Goal: Communication & Community: Answer question/provide support

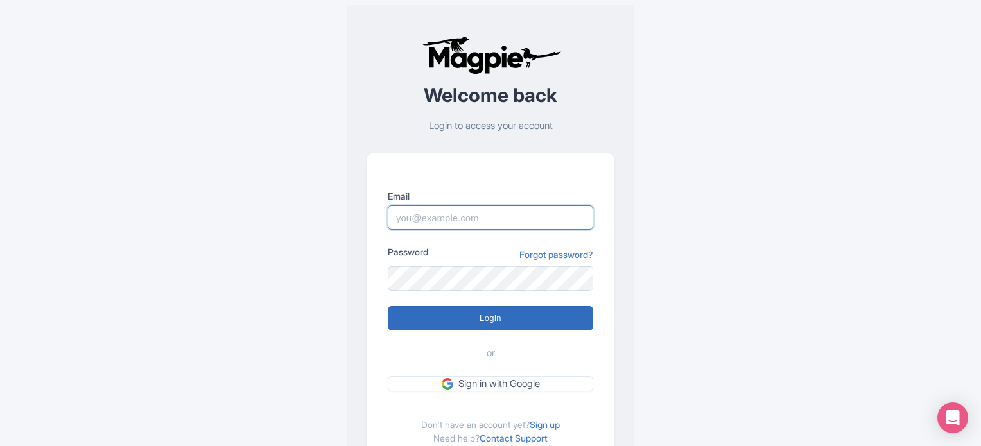
type input "[PERSON_NAME][EMAIL_ADDRESS][DOMAIN_NAME]"
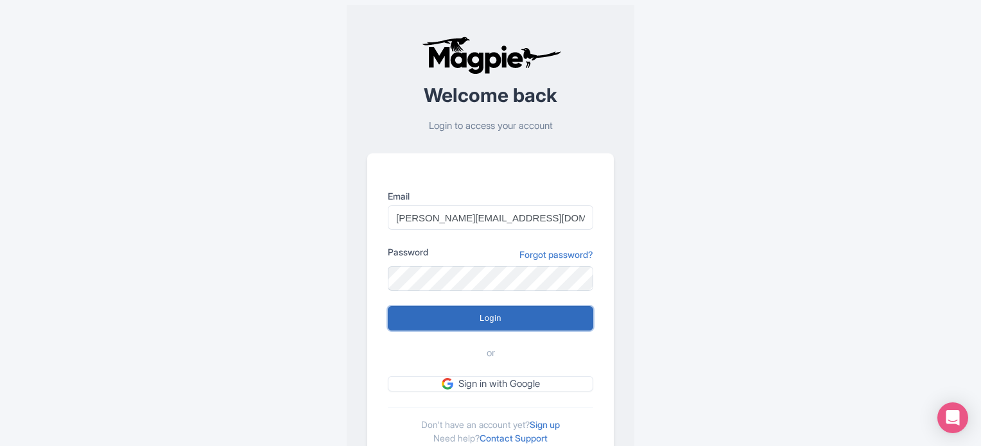
click at [501, 323] on input "Login" at bounding box center [490, 318] width 205 height 24
type input "Logging in..."
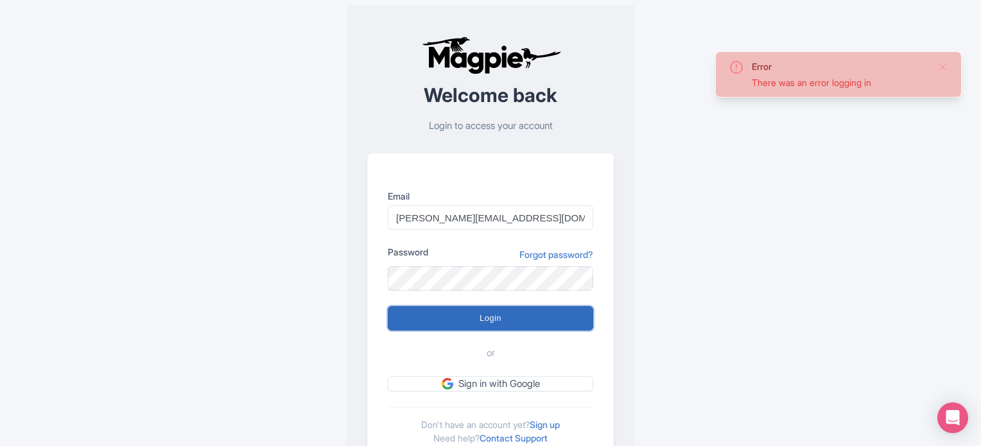
click at [485, 316] on input "Login" at bounding box center [490, 318] width 205 height 24
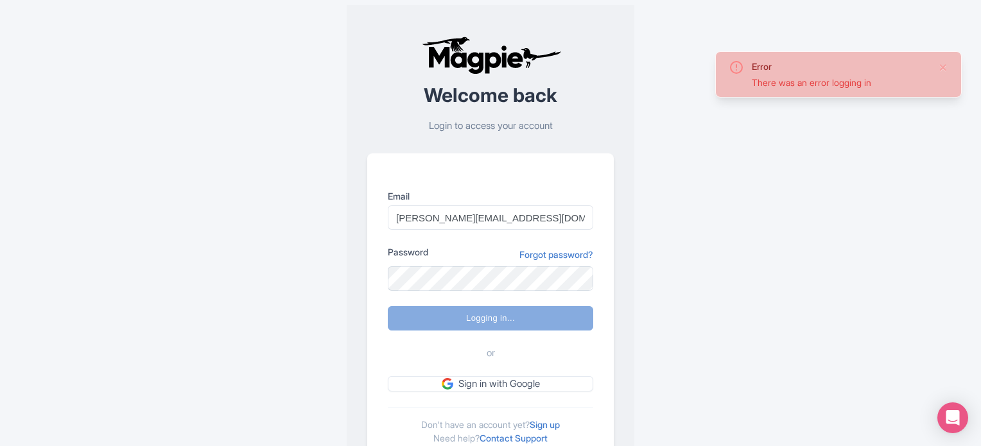
type input "Logging in..."
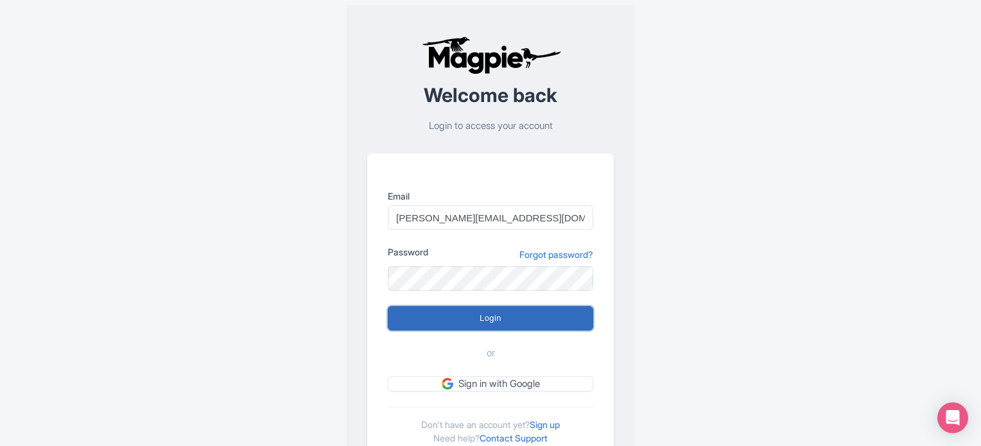
click at [476, 314] on input "Login" at bounding box center [490, 318] width 205 height 24
type input "Logging in..."
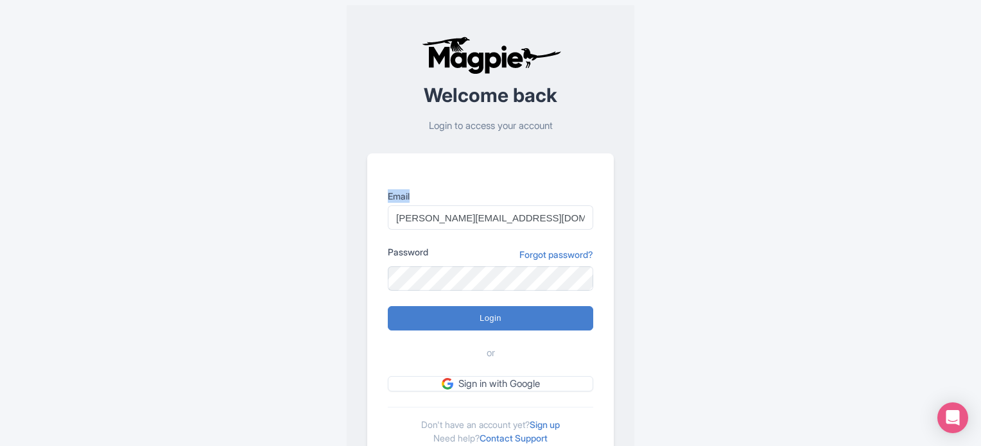
drag, startPoint x: 560, startPoint y: 131, endPoint x: 415, endPoint y: 135, distance: 145.1
click at [415, 135] on div "Welcome back Login to access your account Email [PERSON_NAME][EMAIL_ADDRESS][DO…" at bounding box center [490, 250] width 246 height 429
click at [471, 135] on div "Welcome back Login to access your account Email Marion.blanchot@citywonders.com…" at bounding box center [490, 250] width 246 height 429
click at [436, 215] on input "[PERSON_NAME][EMAIL_ADDRESS][DOMAIN_NAME]" at bounding box center [490, 217] width 205 height 24
click at [393, 220] on input "[PERSON_NAME][EMAIL_ADDRESS][DOMAIN_NAME]" at bounding box center [490, 217] width 205 height 24
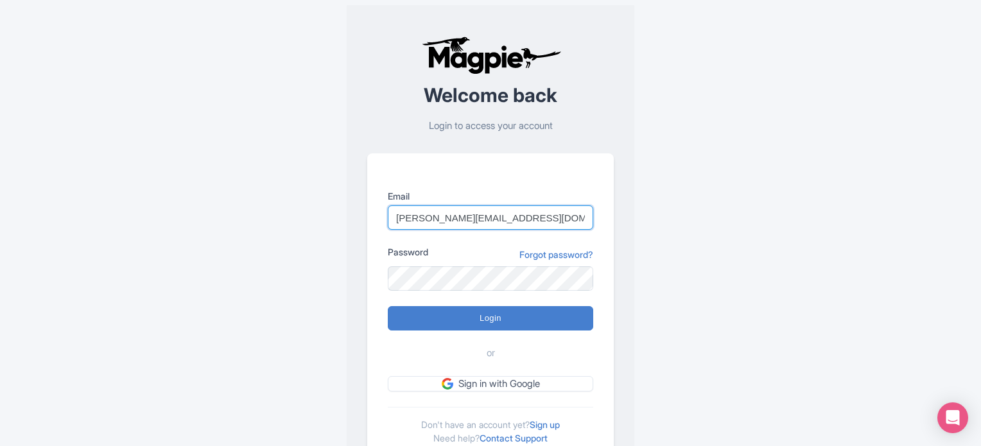
click at [400, 214] on input "[PERSON_NAME][EMAIL_ADDRESS][DOMAIN_NAME]" at bounding box center [490, 217] width 205 height 24
click at [703, 233] on div "Error There was an error logging in Welcome back Login to access your account E…" at bounding box center [490, 250] width 821 height 501
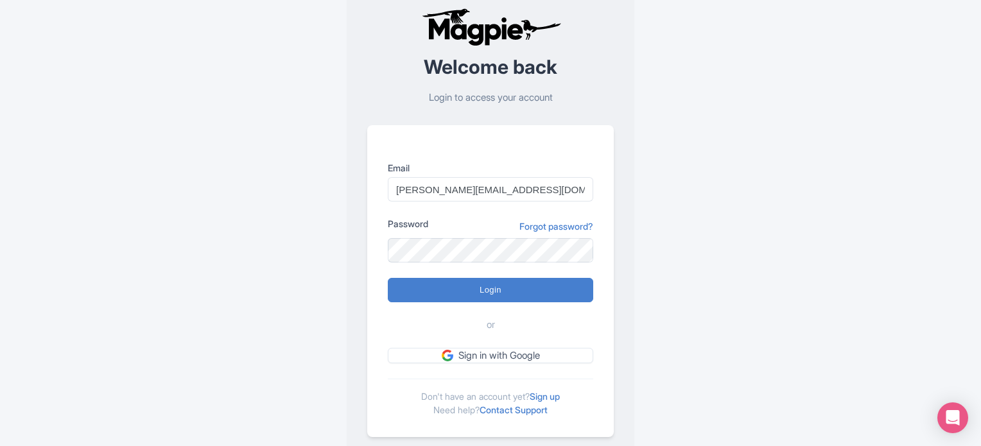
scroll to position [54, 0]
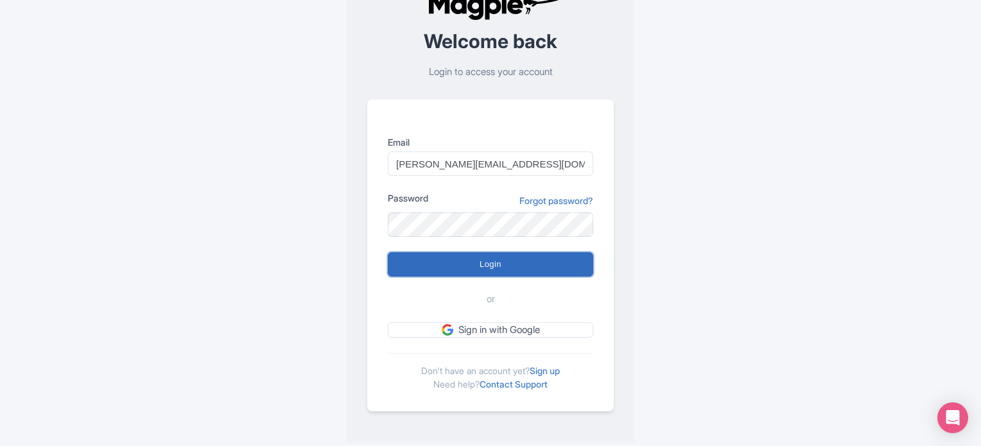
click at [492, 259] on input "Login" at bounding box center [490, 264] width 205 height 24
type input "Logging in..."
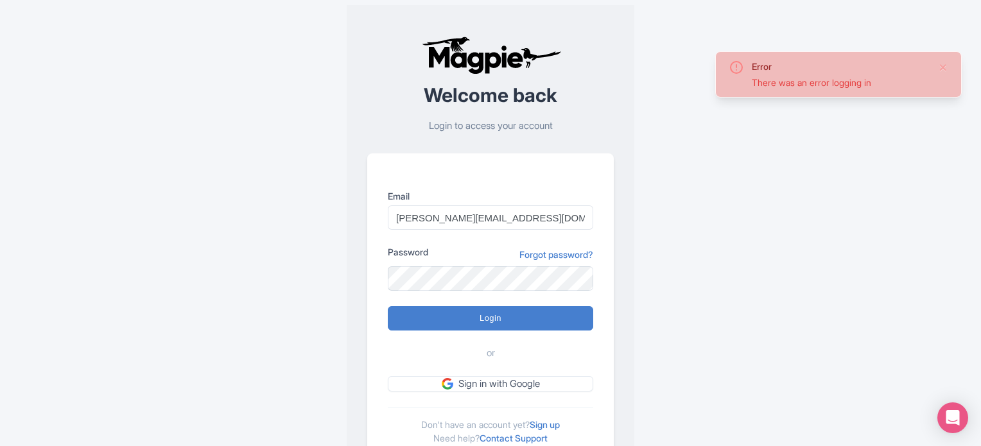
click at [774, 226] on div "Error There was an error logging in Welcome back Login to access your account E…" at bounding box center [490, 250] width 821 height 501
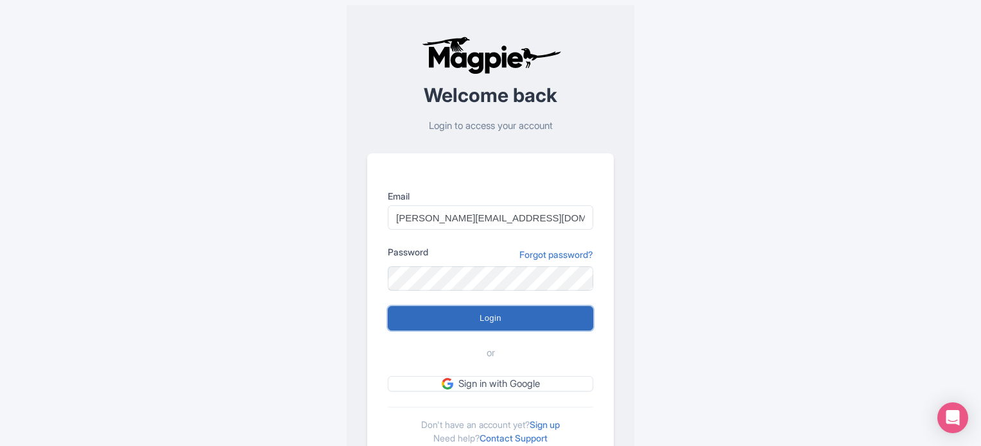
click at [495, 318] on input "Login" at bounding box center [490, 318] width 205 height 24
type input "Logging in..."
click at [498, 314] on input "Login" at bounding box center [490, 318] width 205 height 24
type input "Logging in..."
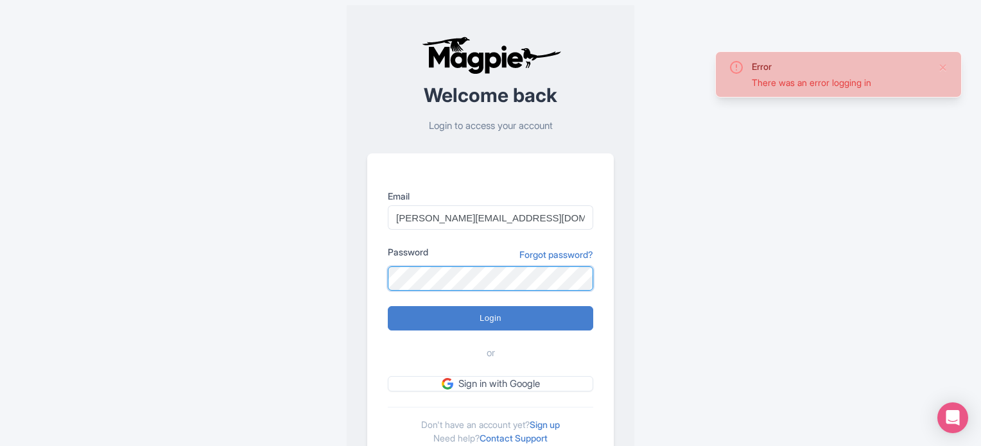
click at [362, 284] on div "Welcome back Login to access your account Email Marion.blanchot@citywonders.com…" at bounding box center [491, 250] width 288 height 491
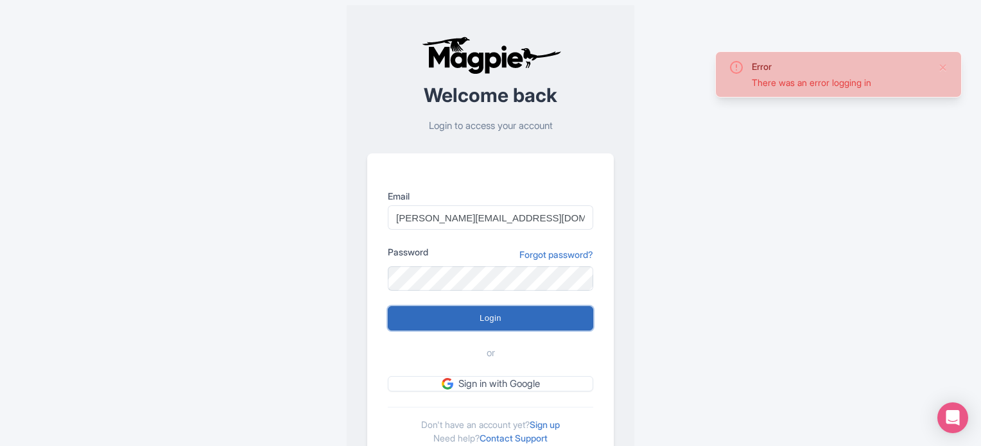
click at [468, 322] on input "Login" at bounding box center [490, 318] width 205 height 24
type input "Logging in..."
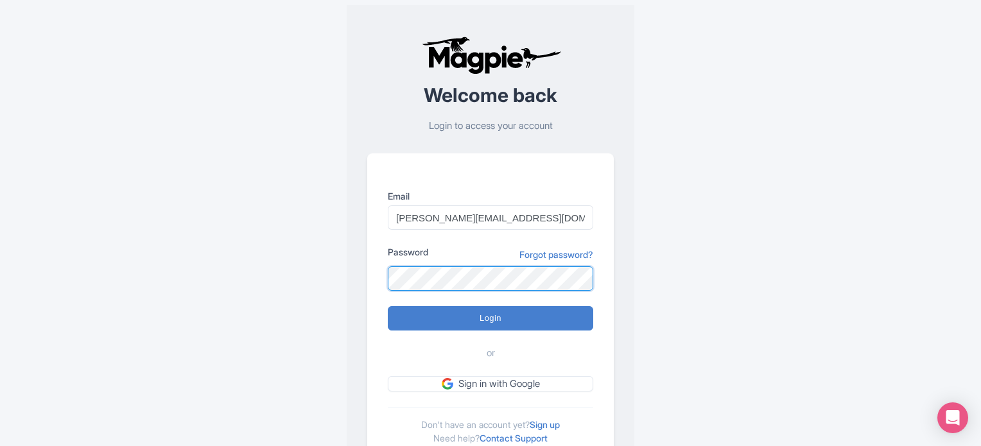
click at [341, 272] on div "Error There was an error logging in Welcome back Login to access your account E…" at bounding box center [490, 250] width 821 height 501
click at [705, 239] on div "Error There was an error logging in Welcome back Login to access your account E…" at bounding box center [490, 250] width 821 height 501
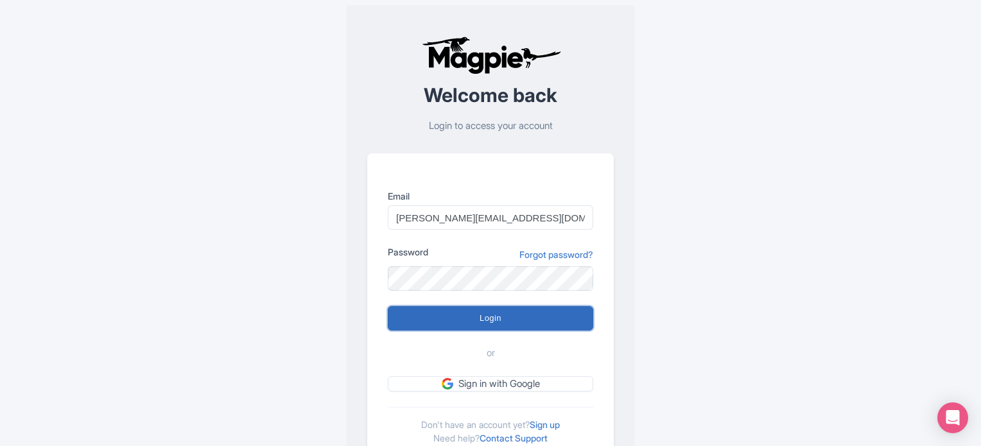
click at [490, 322] on input "Login" at bounding box center [490, 318] width 205 height 24
type input "Logging in..."
click at [491, 316] on input "Login" at bounding box center [490, 318] width 205 height 24
type input "Logging in..."
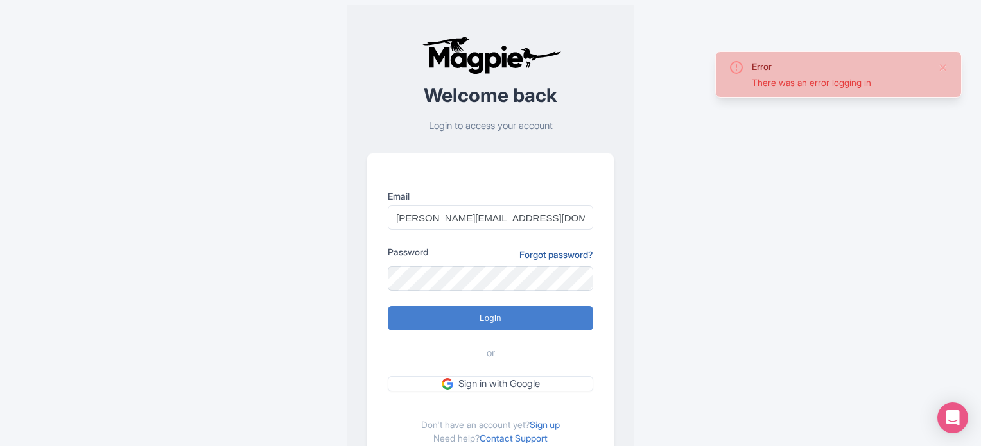
click at [546, 258] on link "Forgot password?" at bounding box center [556, 254] width 74 height 13
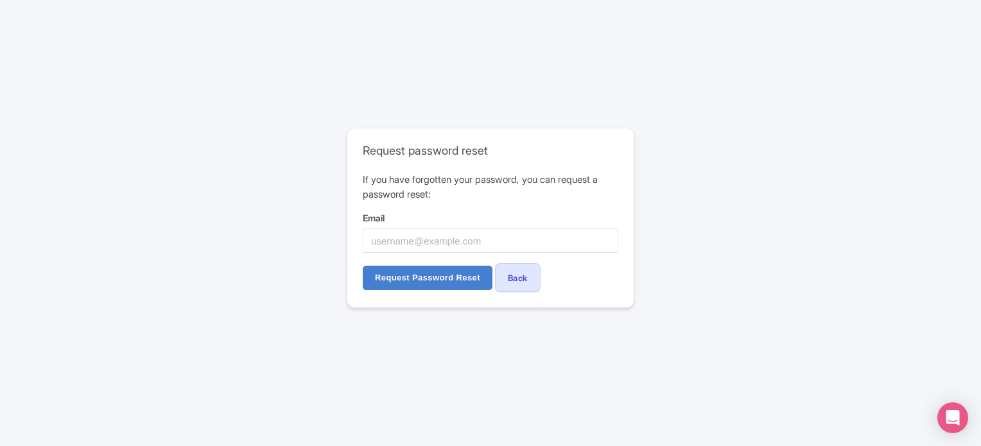
click at [462, 254] on form "If you have forgotten your password, you can request a password reset: Email Re…" at bounding box center [490, 232] width 255 height 119
click at [460, 239] on input "Email" at bounding box center [490, 240] width 255 height 24
type input "[PERSON_NAME][EMAIL_ADDRESS][DOMAIN_NAME]"
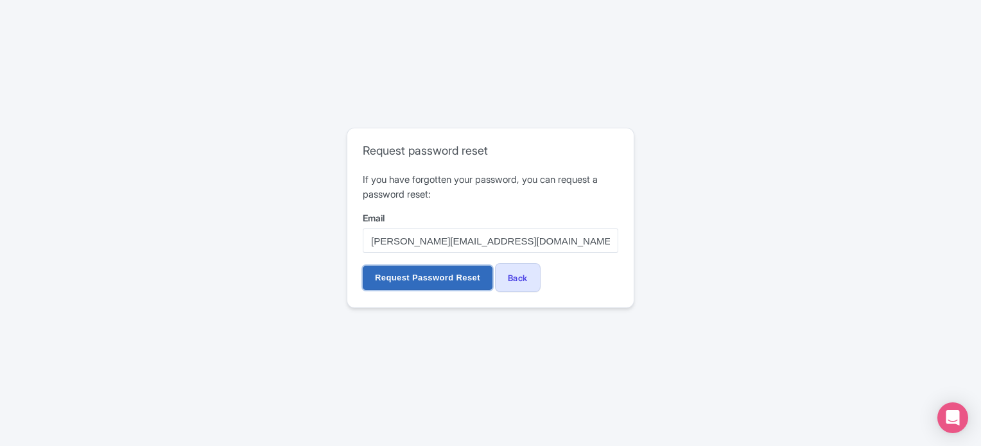
click at [407, 279] on input "Request Password Reset" at bounding box center [428, 278] width 130 height 24
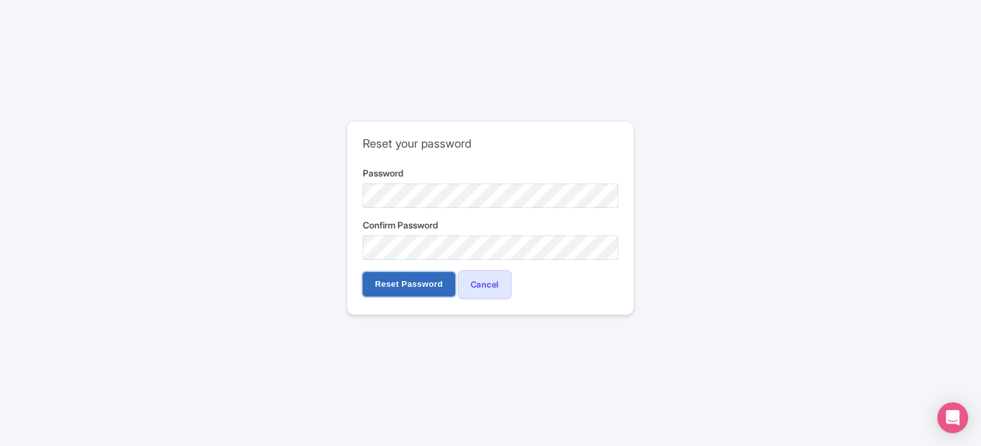
click at [389, 288] on input "Reset Password" at bounding box center [409, 284] width 92 height 24
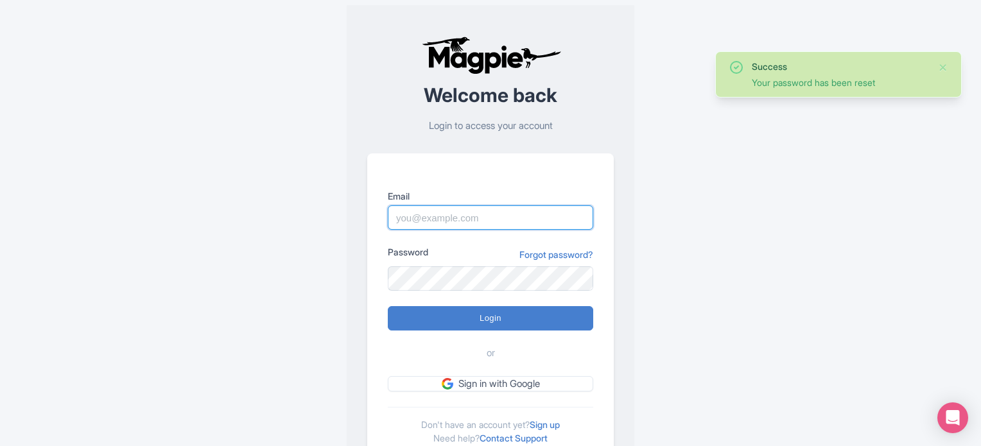
type input "[PERSON_NAME][EMAIL_ADDRESS][DOMAIN_NAME]"
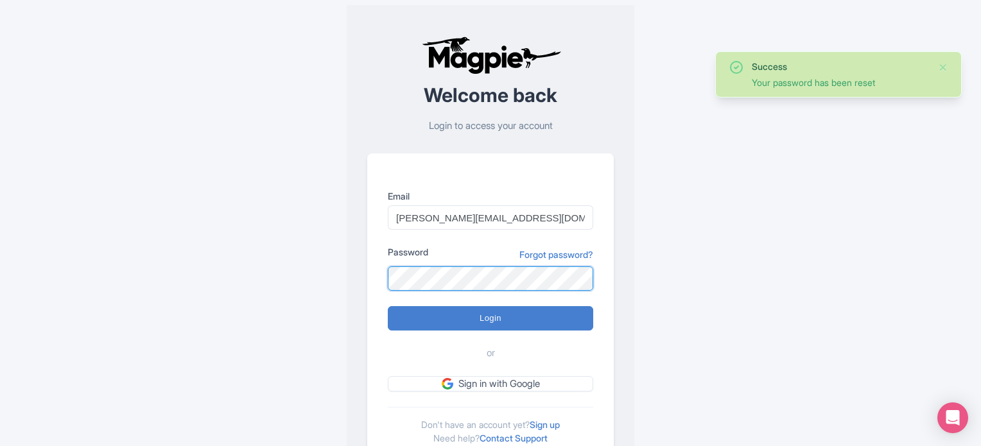
click at [336, 270] on div "Success Your password has been reset Welcome back Login to access your account …" at bounding box center [490, 250] width 821 height 501
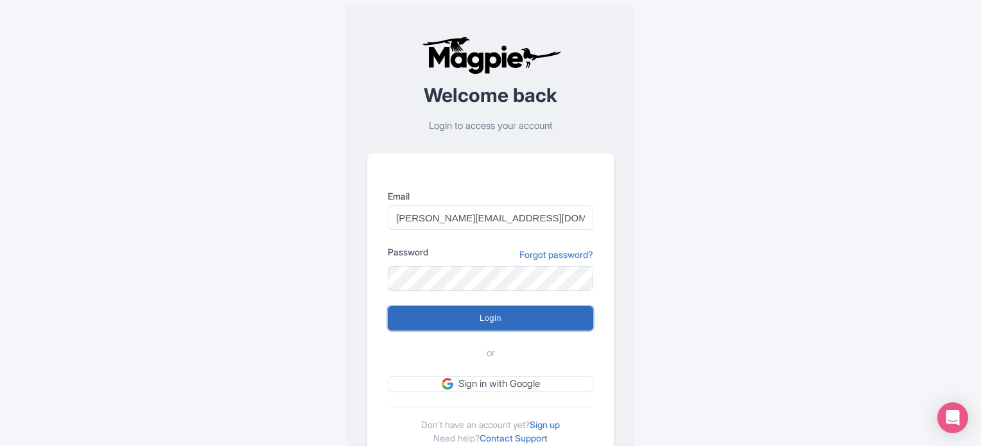
click at [415, 313] on input "Login" at bounding box center [490, 318] width 205 height 24
type input "Logging in..."
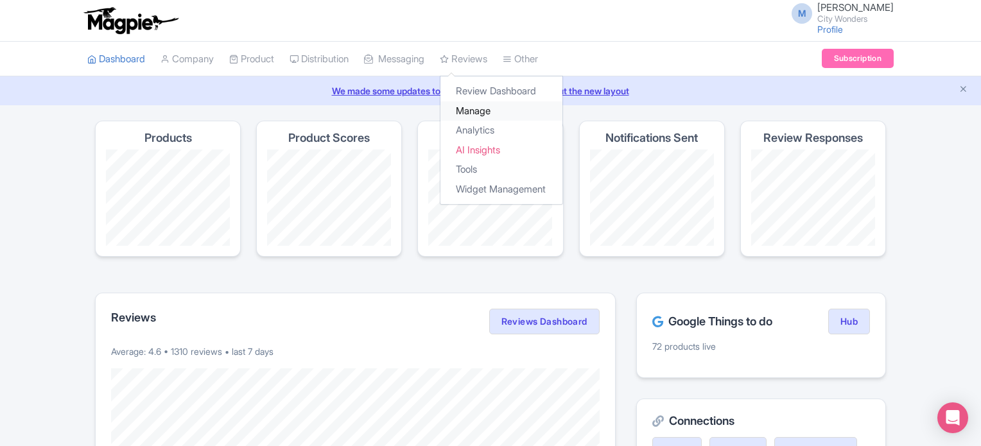
click at [499, 105] on link "Manage" at bounding box center [501, 111] width 122 height 20
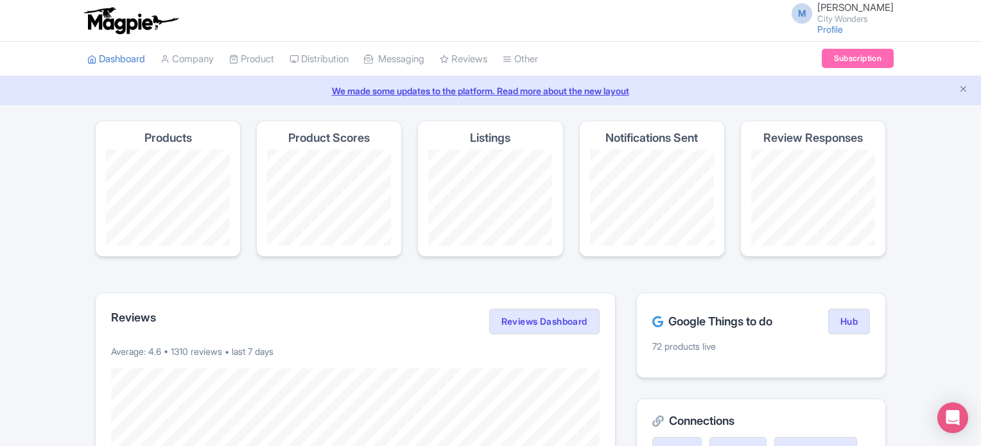
scroll to position [64, 0]
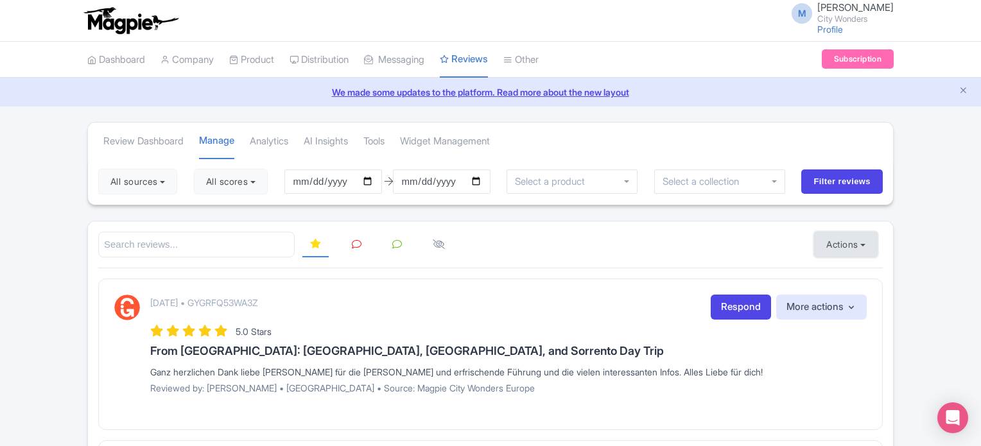
click at [852, 245] on button "Actions" at bounding box center [846, 245] width 64 height 26
click at [854, 274] on link "Import new reviews" at bounding box center [889, 276] width 151 height 25
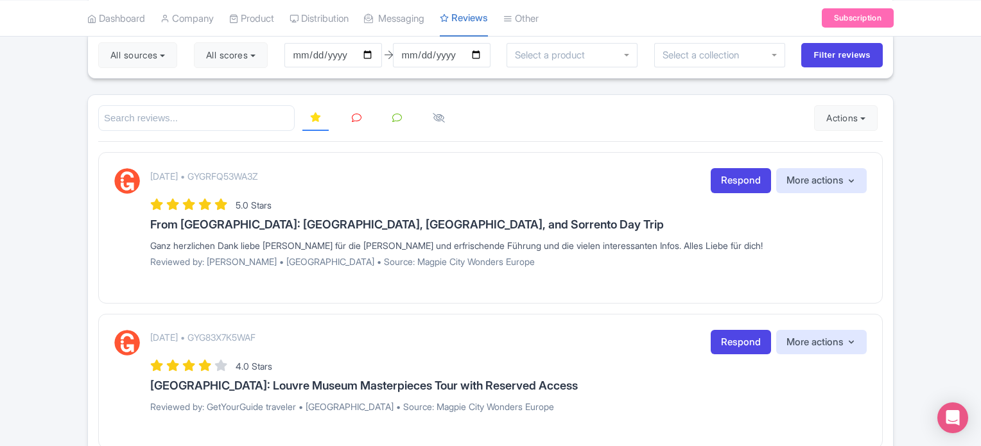
scroll to position [128, 0]
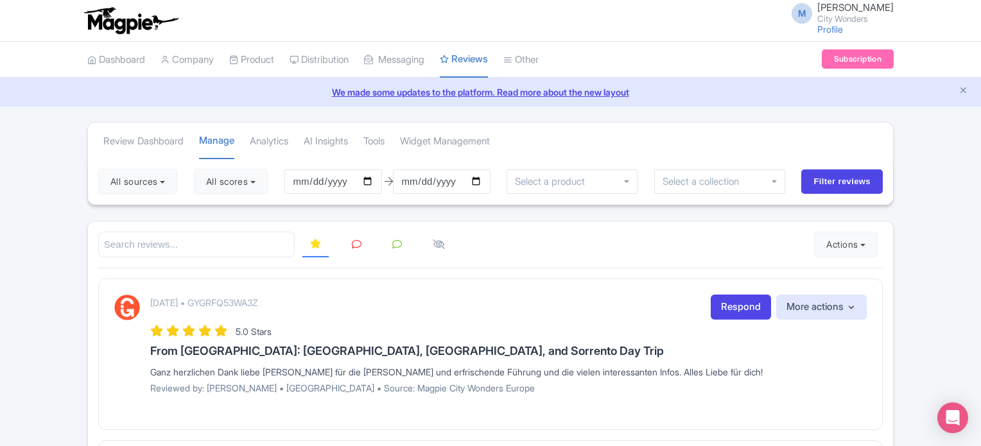
scroll to position [64, 0]
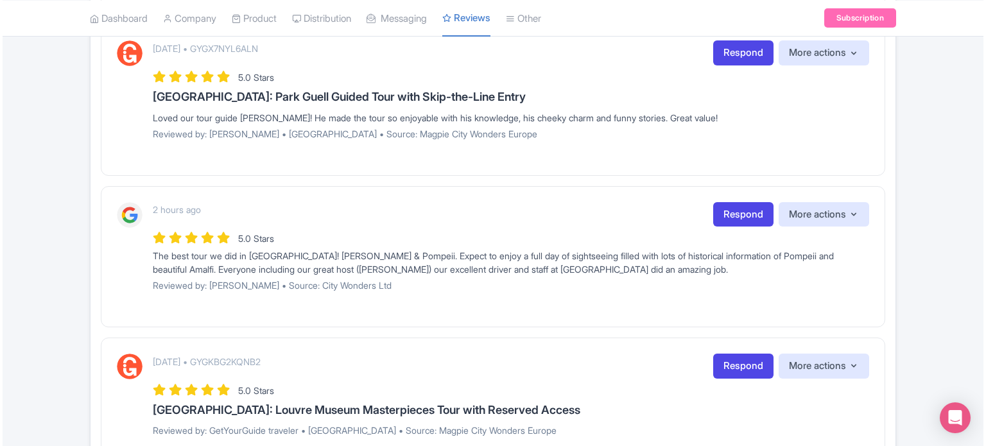
scroll to position [1268, 0]
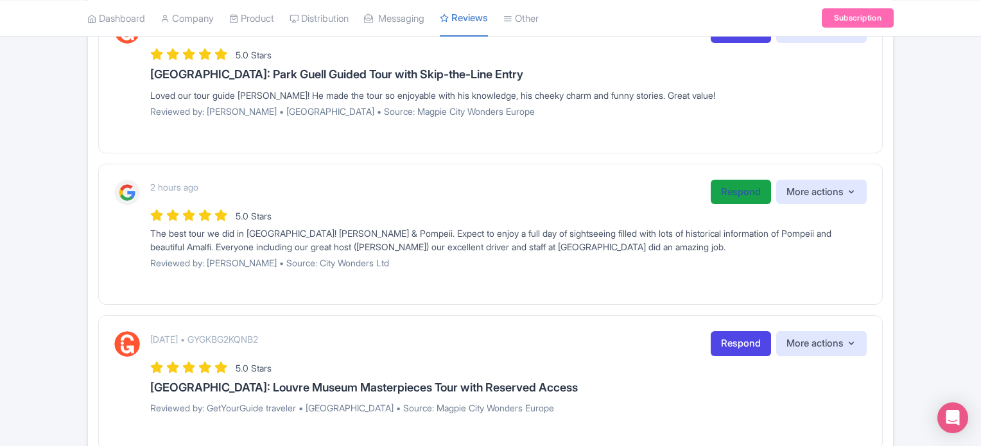
click at [726, 180] on link "Respond" at bounding box center [740, 192] width 60 height 25
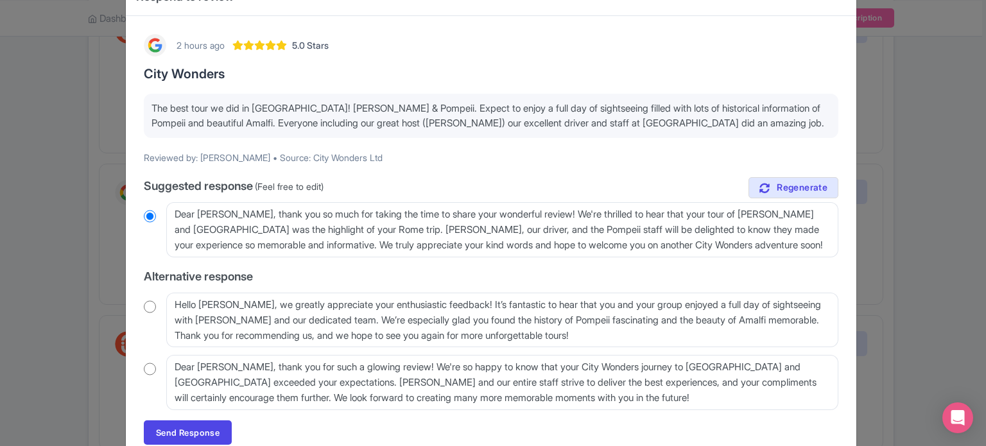
scroll to position [64, 0]
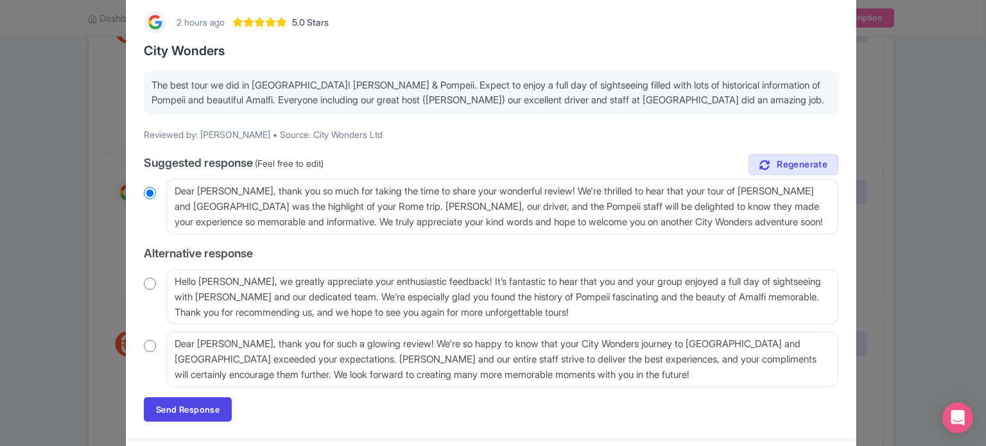
click at [144, 283] on input "radio" at bounding box center [150, 283] width 12 height 13
radio input "true"
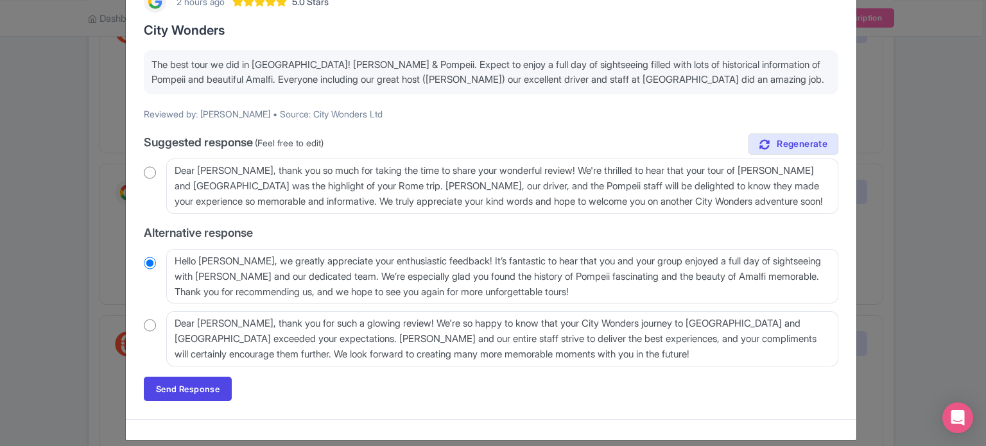
scroll to position [96, 0]
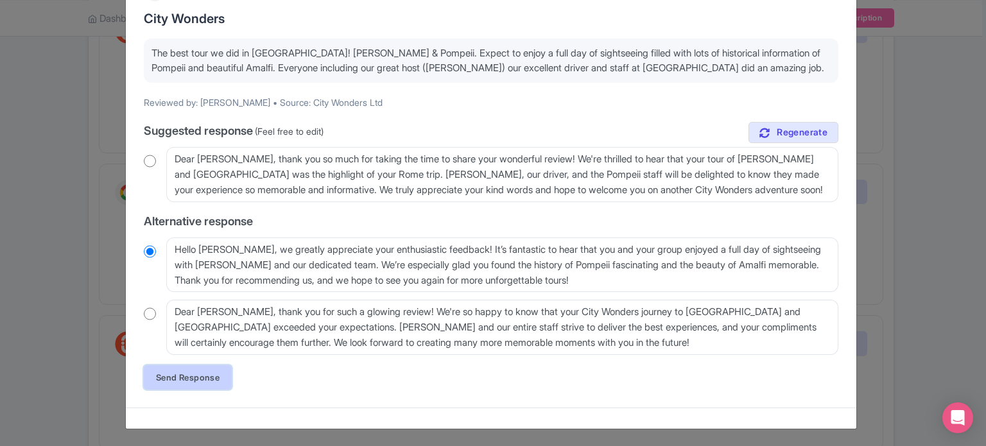
click at [202, 375] on link "Send Response" at bounding box center [188, 377] width 88 height 24
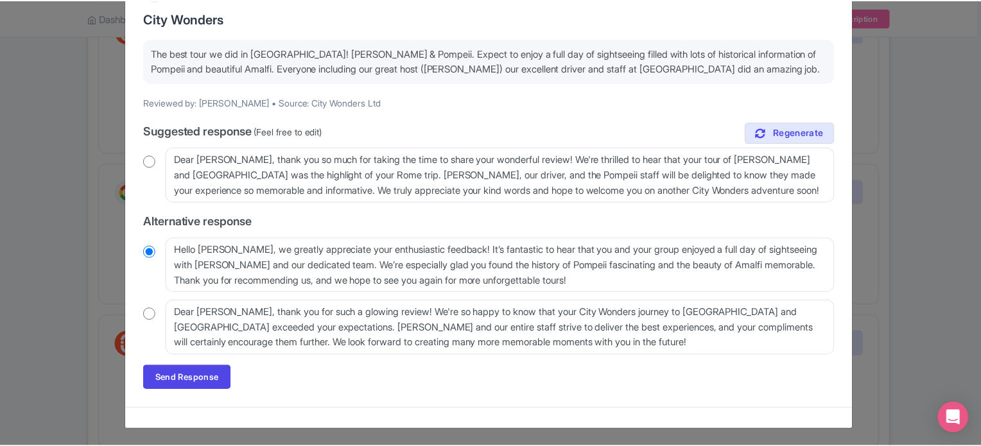
scroll to position [0, 0]
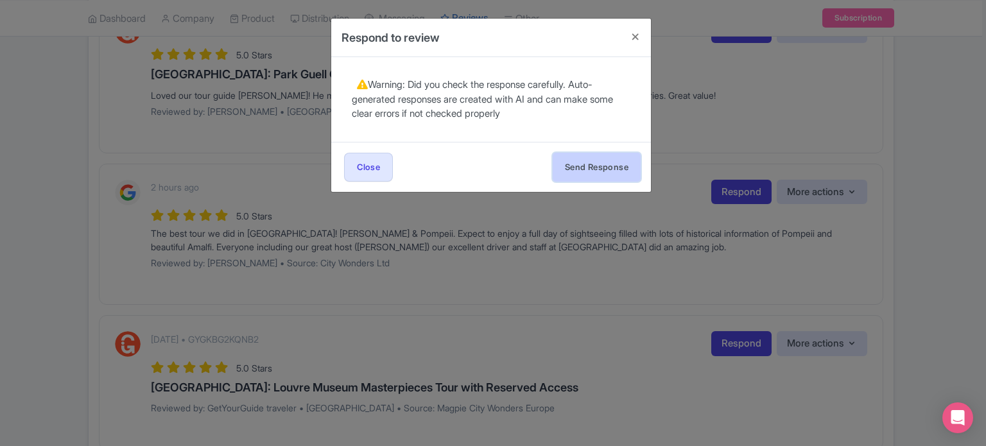
click at [583, 170] on button "Send Response" at bounding box center [597, 167] width 88 height 29
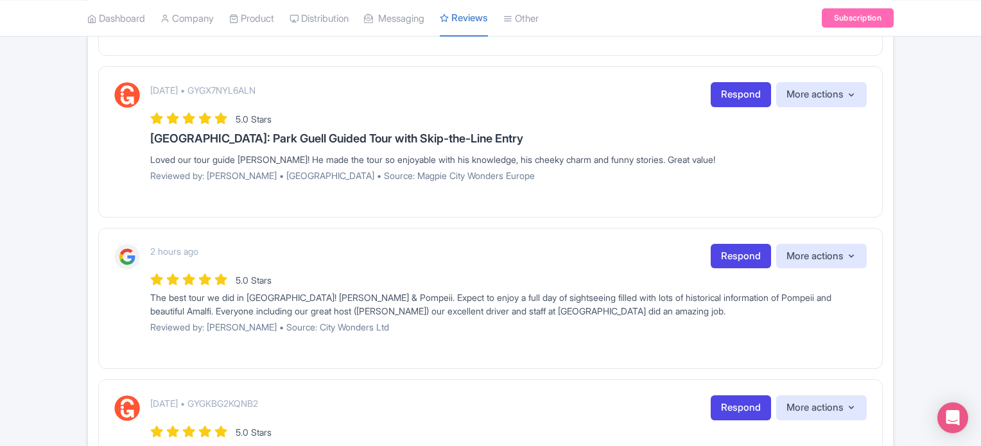
scroll to position [1204, 0]
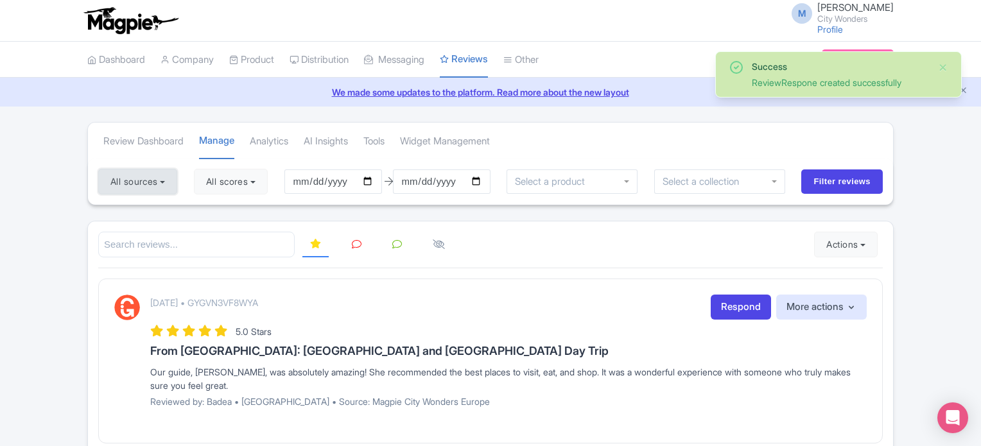
click at [159, 182] on button "All sources" at bounding box center [137, 182] width 79 height 26
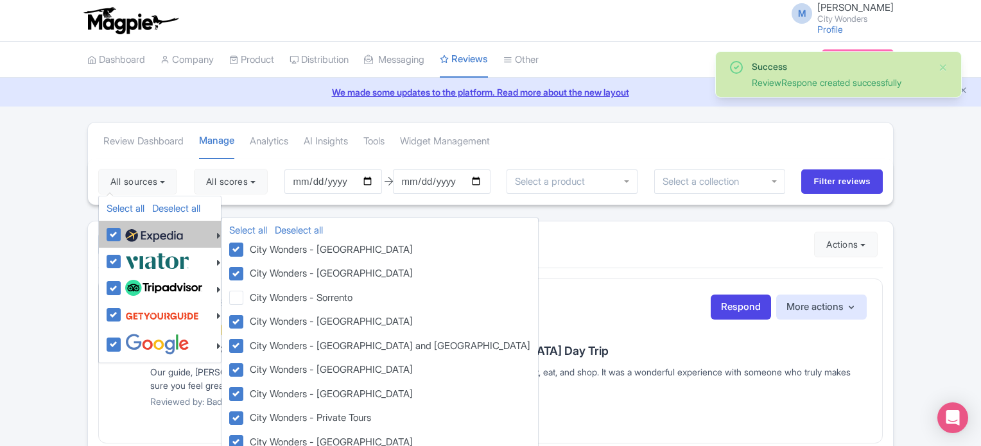
click at [122, 236] on label at bounding box center [152, 234] width 61 height 22
click at [122, 232] on input "checkbox" at bounding box center [126, 227] width 8 height 8
checkbox input "false"
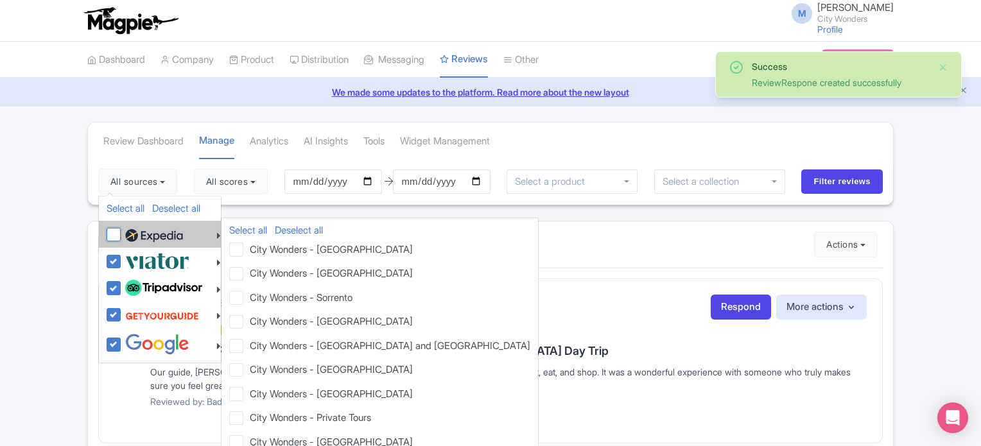
checkbox input "false"
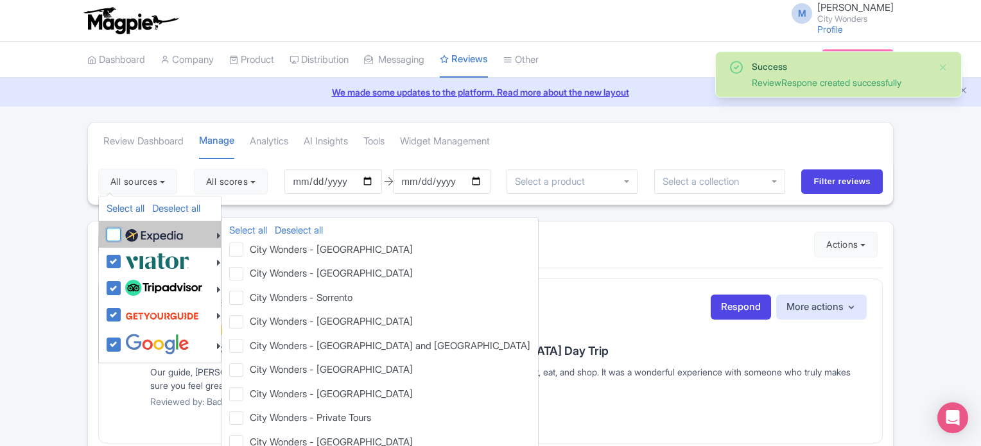
checkbox input "false"
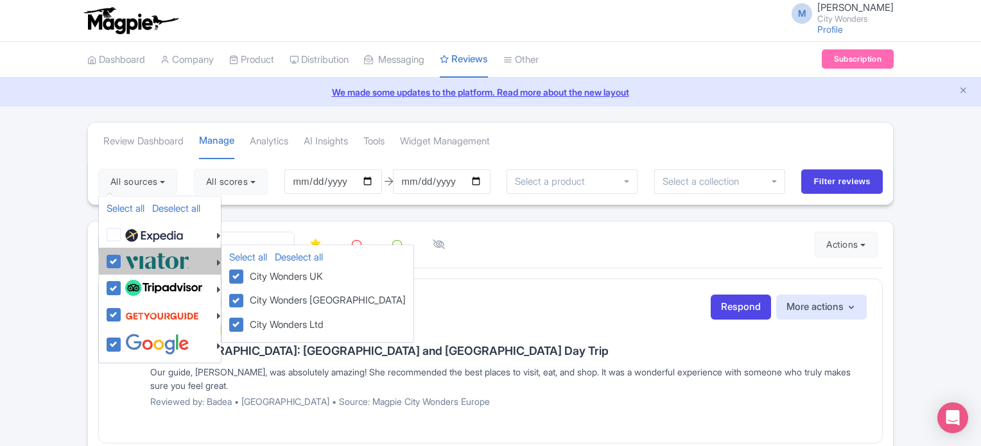
click at [122, 259] on label at bounding box center [155, 260] width 67 height 21
click at [122, 259] on input "checkbox" at bounding box center [126, 254] width 8 height 8
checkbox input "false"
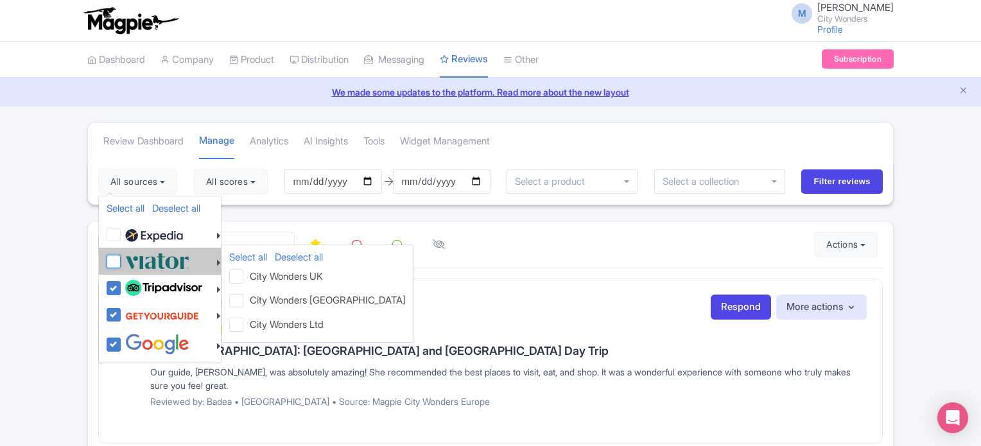
checkbox input "false"
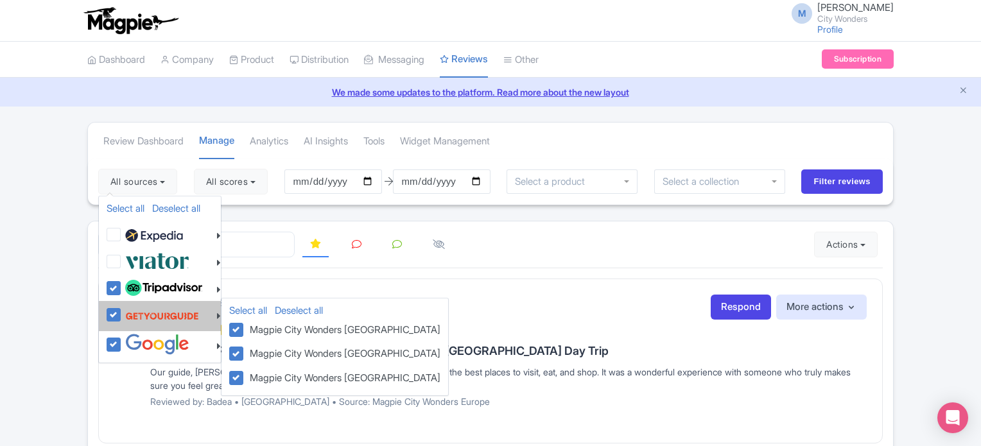
drag, startPoint x: 116, startPoint y: 289, endPoint x: 116, endPoint y: 302, distance: 12.8
click at [122, 289] on label at bounding box center [162, 288] width 80 height 22
click at [122, 286] on input "checkbox" at bounding box center [126, 281] width 8 height 8
checkbox input "false"
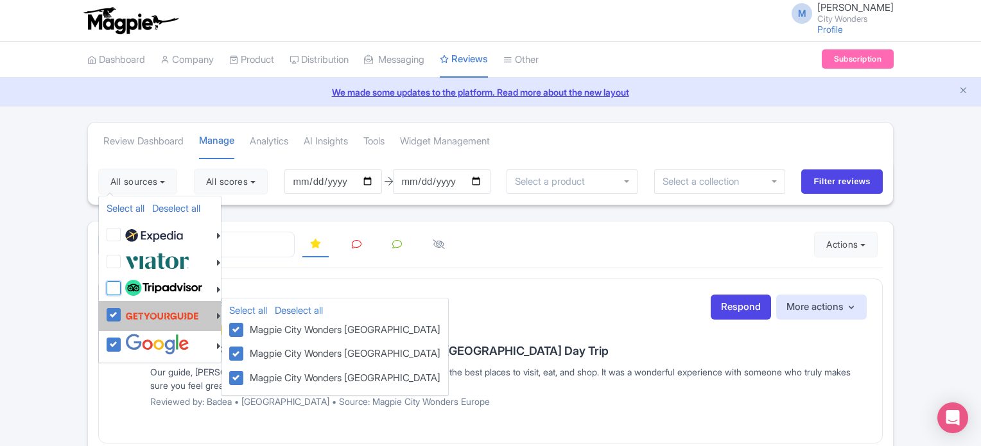
checkbox input "false"
click at [122, 319] on label at bounding box center [160, 316] width 77 height 24
click at [122, 312] on input "checkbox" at bounding box center [126, 308] width 8 height 8
checkbox input "false"
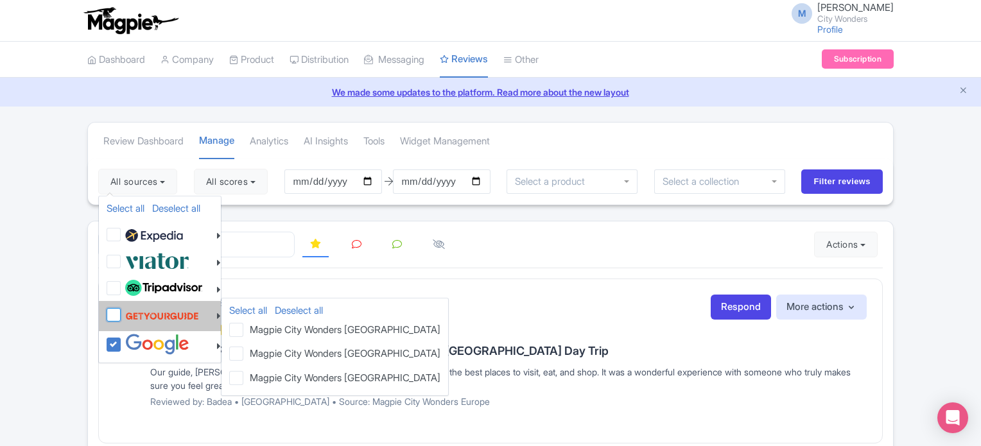
checkbox input "false"
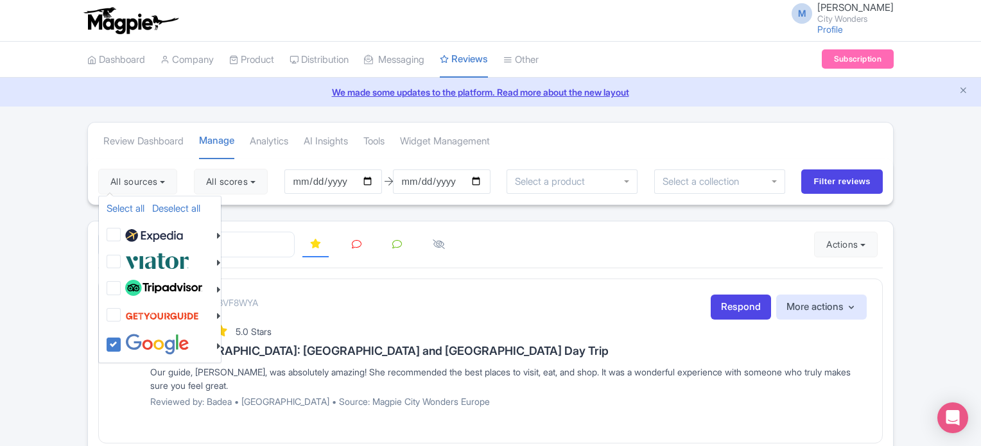
click at [824, 149] on div "Review Dashboard Manage Analytics AI Insights Tools Widget Management" at bounding box center [490, 141] width 805 height 36
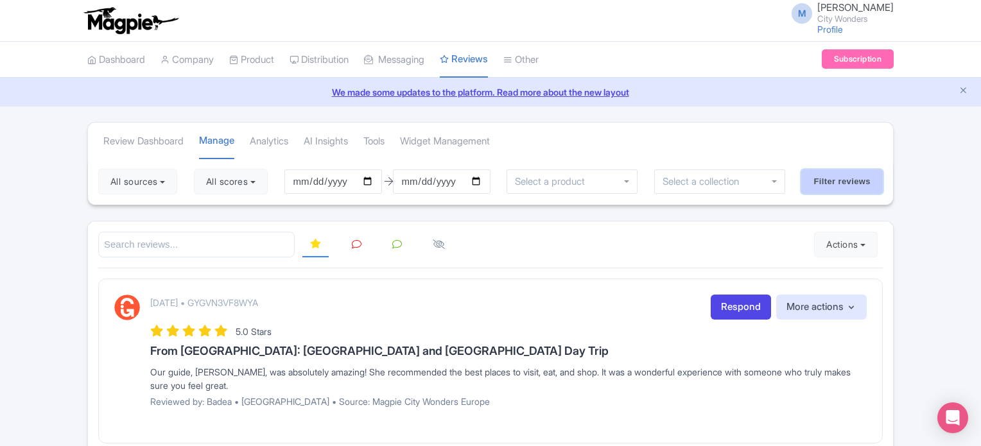
click at [824, 184] on input "Filter reviews" at bounding box center [842, 181] width 82 height 24
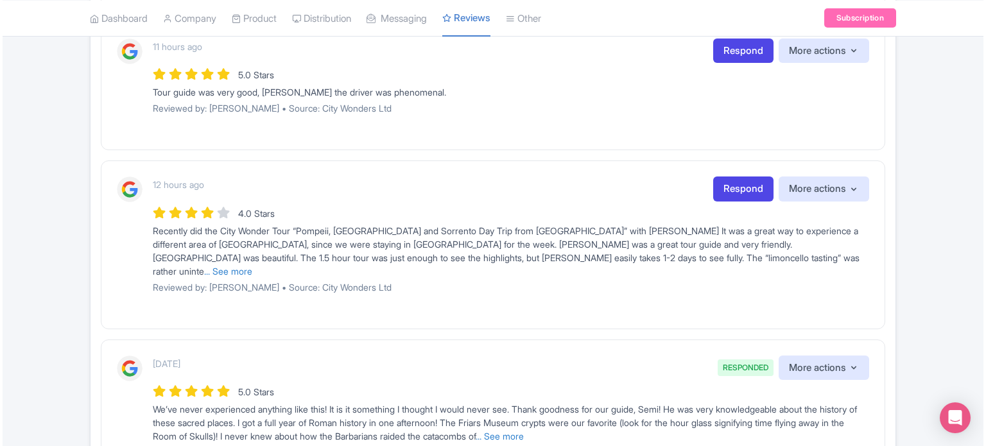
scroll to position [321, 0]
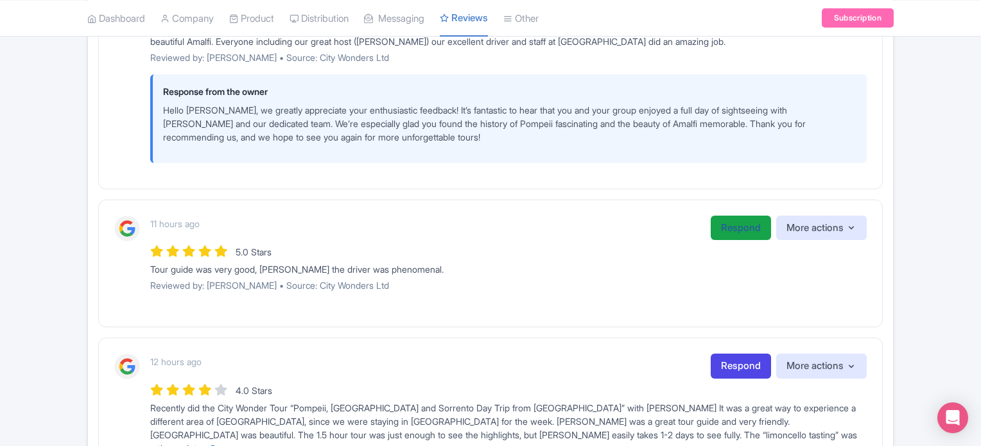
click at [737, 219] on link "Respond" at bounding box center [740, 228] width 60 height 25
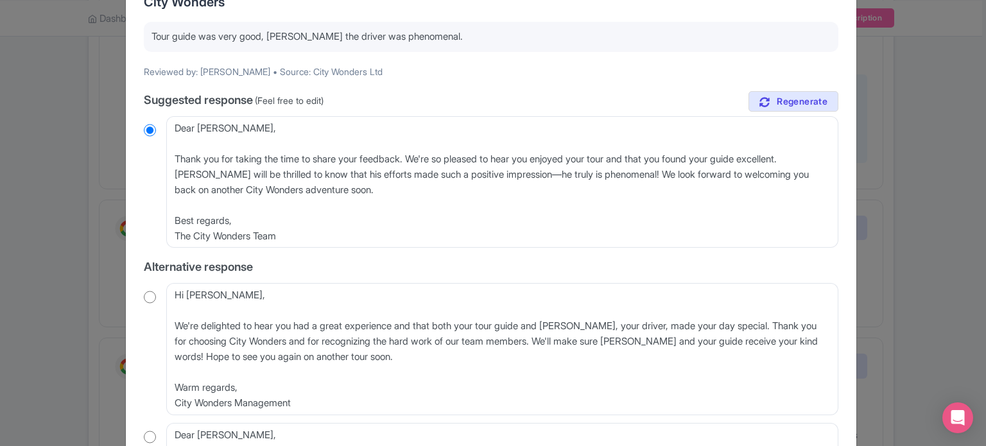
scroll to position [128, 0]
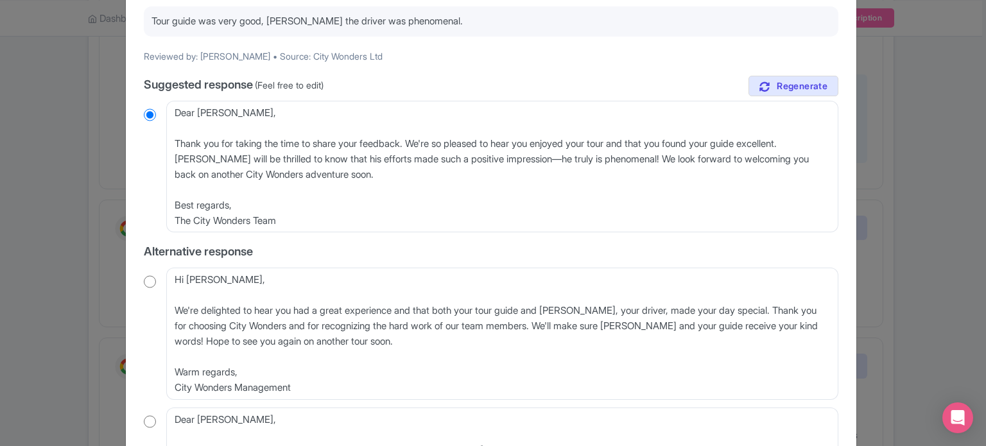
click at [144, 275] on input "radio" at bounding box center [150, 281] width 12 height 13
radio input "true"
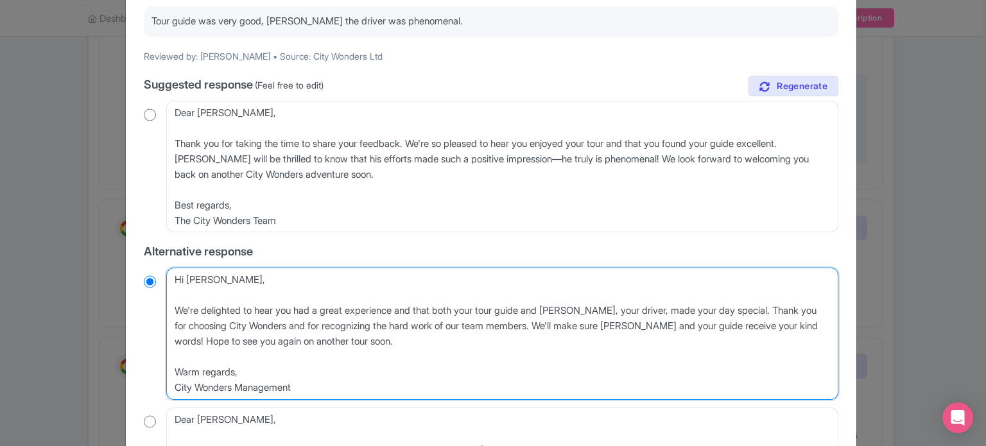
click at [171, 311] on textarea "Hi Barry, We're delighted to hear you had a great experience and that both your…" at bounding box center [502, 334] width 672 height 132
type textarea "Hi Barry, We're delighted to hear you had a great experience and that both your…"
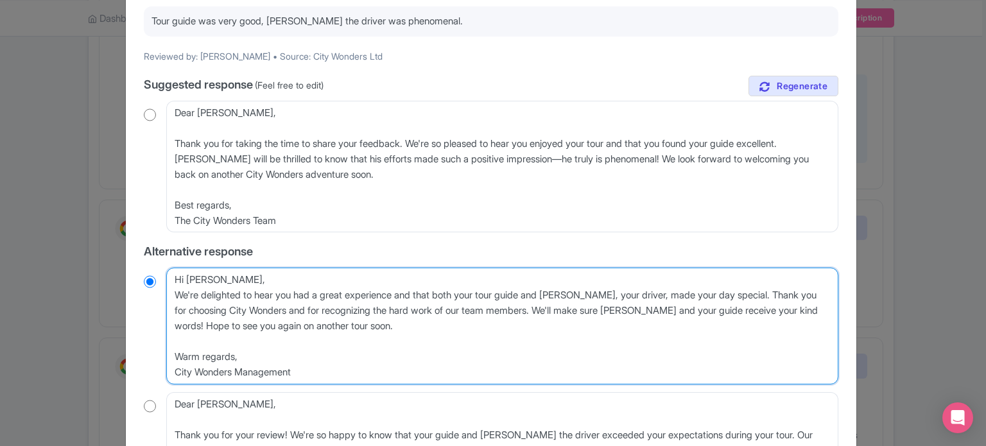
radio input "true"
type textarea "Hi Barry,We're delighted to hear you had a great experience and that both your …"
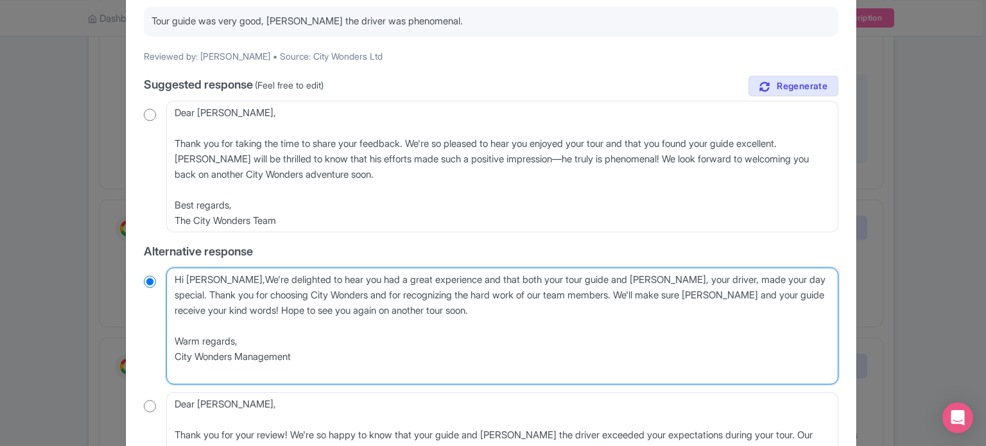
radio input "true"
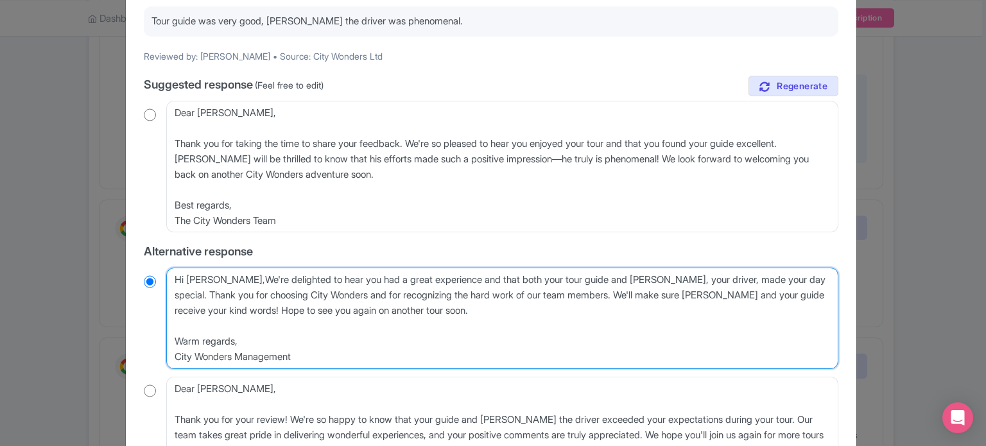
type textarea "Hi Barry, We're delighted to hear you had a great experience and that both your…"
radio input "true"
drag, startPoint x: 307, startPoint y: 351, endPoint x: 167, endPoint y: 329, distance: 141.6
click at [167, 329] on textarea "Hi Barry, We're delighted to hear you had a great experience and that both your…" at bounding box center [502, 318] width 672 height 101
type textarea "Hi Barry, We're delighted to hear you had a great experience and that both your…"
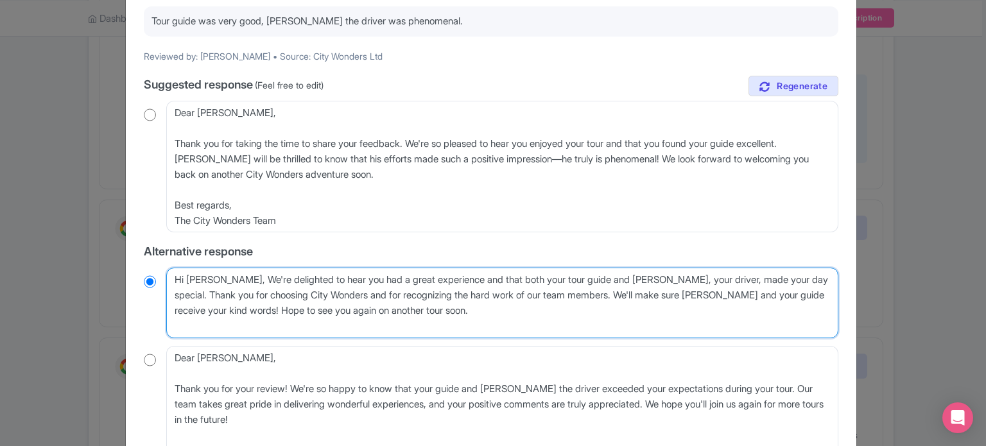
radio input "true"
type textarea "Hi Barry, We're delighted to hear you had a great experience and that both your…"
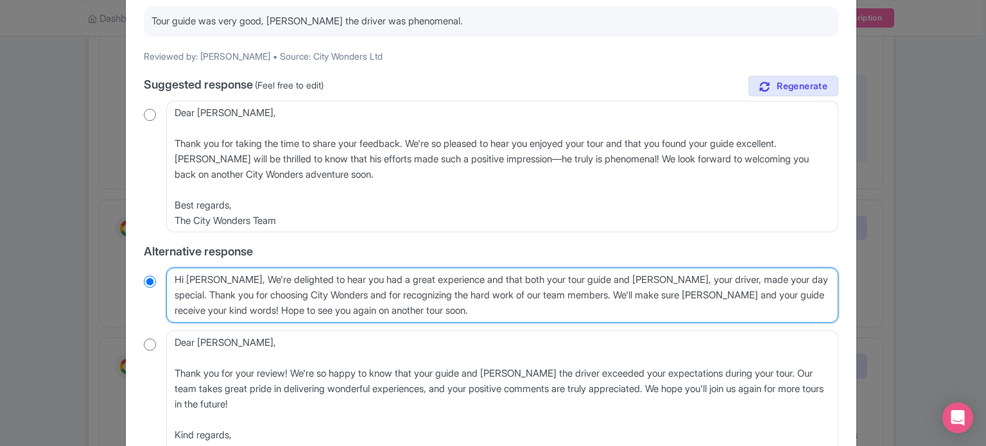
radio input "true"
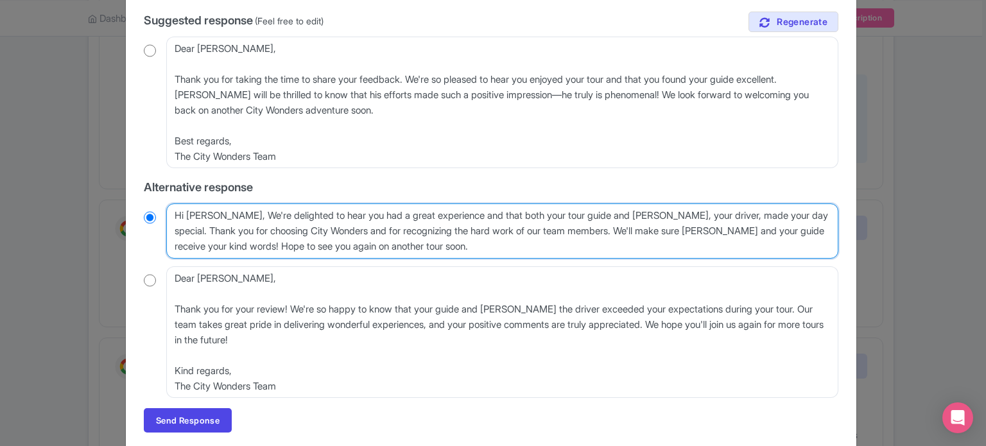
scroll to position [236, 0]
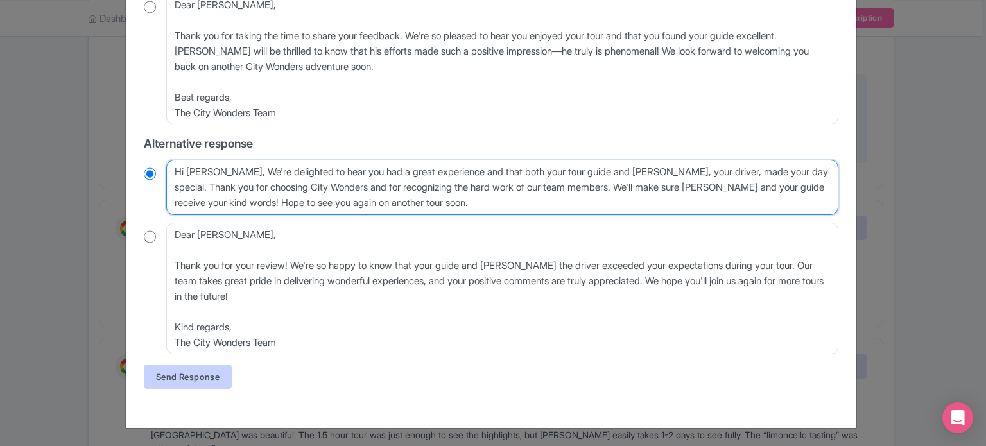
type textarea "Hi Barry, We're delighted to hear you had a great experience and that both your…"
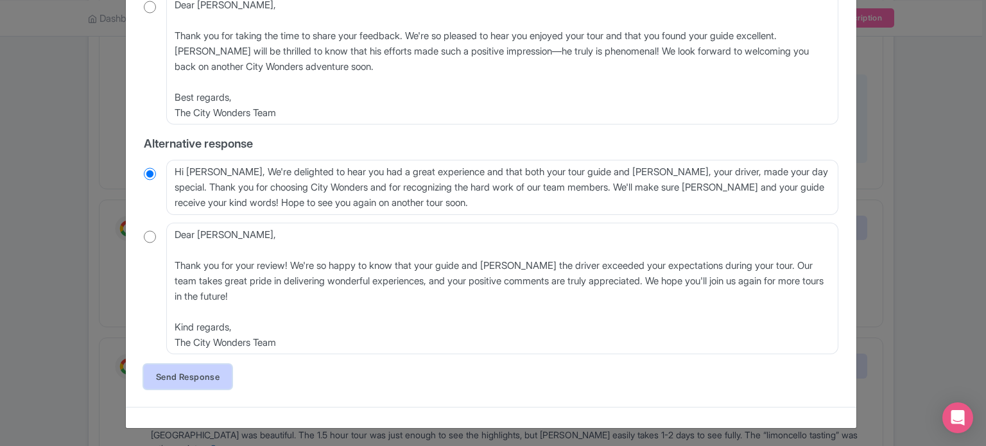
click at [196, 382] on link "Send Response" at bounding box center [188, 377] width 88 height 24
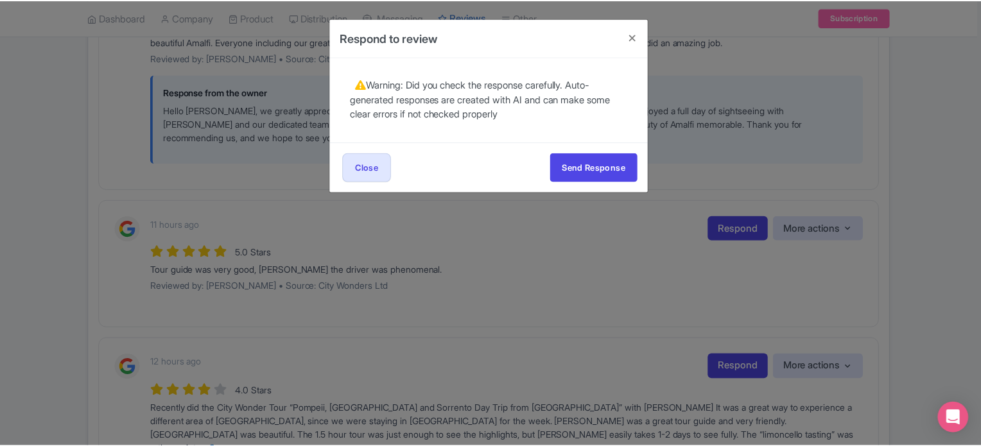
scroll to position [0, 0]
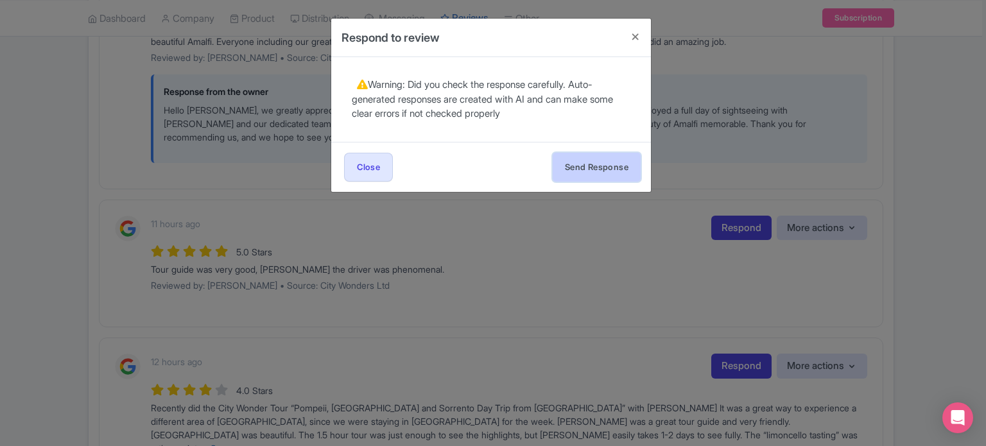
click at [578, 157] on button "Send Response" at bounding box center [597, 167] width 88 height 29
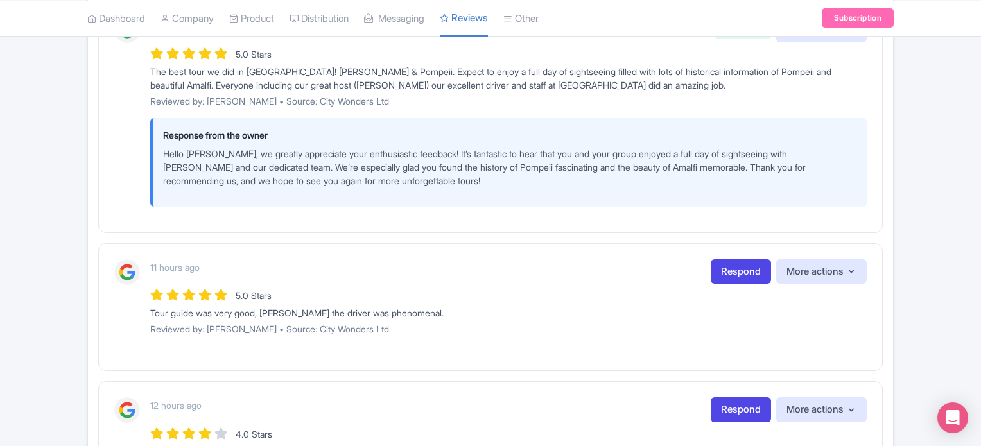
scroll to position [321, 0]
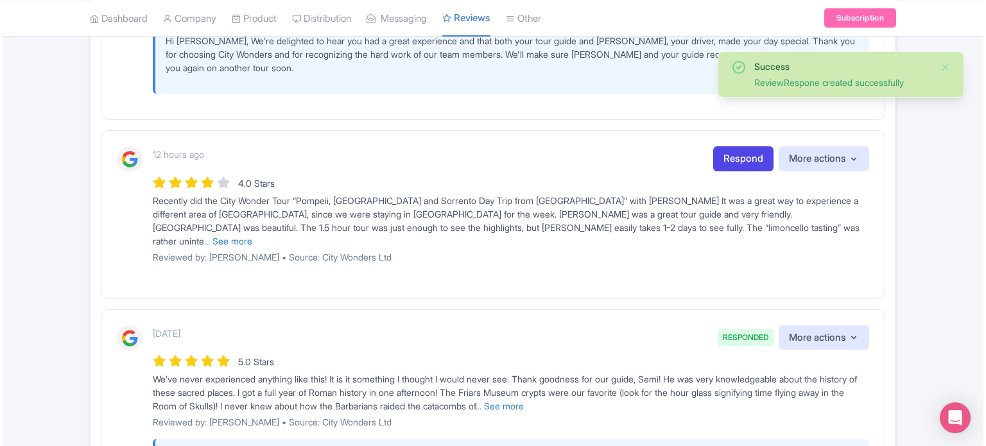
scroll to position [578, 0]
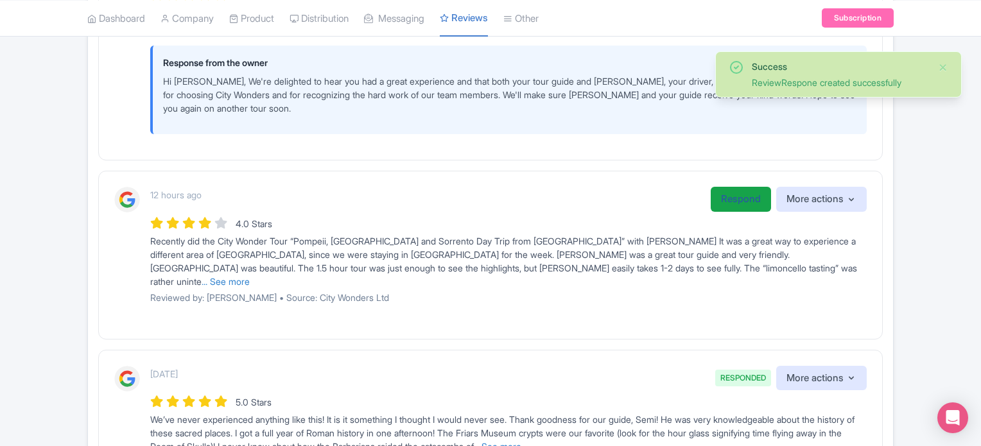
click at [719, 200] on link "Respond" at bounding box center [740, 199] width 60 height 25
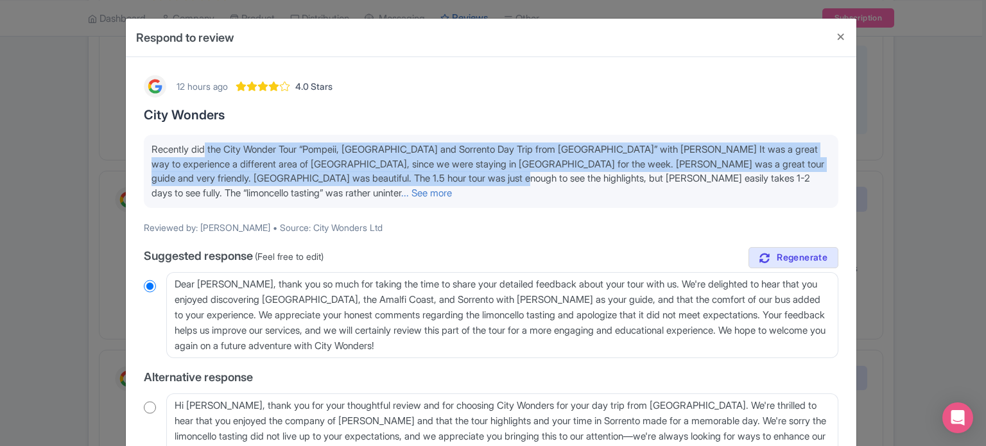
drag, startPoint x: 200, startPoint y: 139, endPoint x: 511, endPoint y: 174, distance: 312.5
click at [511, 174] on div "Recently did the City Wonder Tour “Pompeii, [GEOGRAPHIC_DATA] and Sorrento Day …" at bounding box center [491, 171] width 694 height 73
click at [511, 174] on span "Recently did the City Wonder Tour “Pompeii, [GEOGRAPHIC_DATA] and Sorrento Day …" at bounding box center [487, 171] width 673 height 56
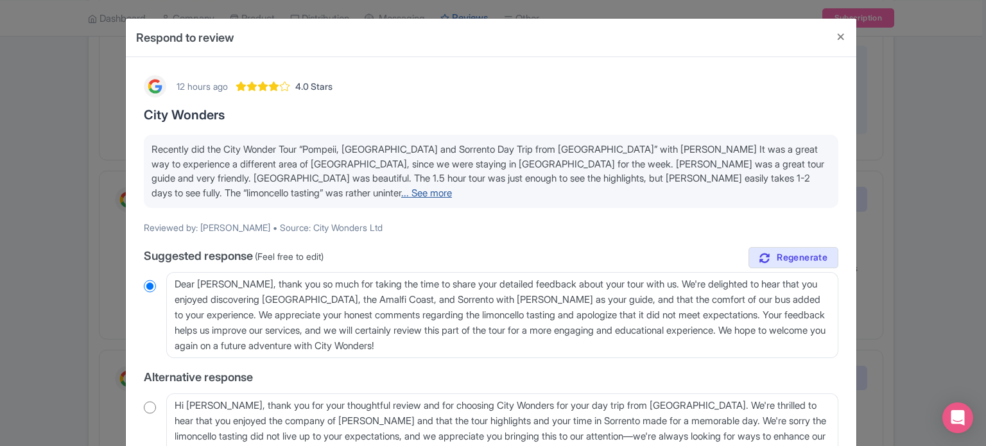
click at [452, 187] on link "... See more" at bounding box center [426, 193] width 51 height 12
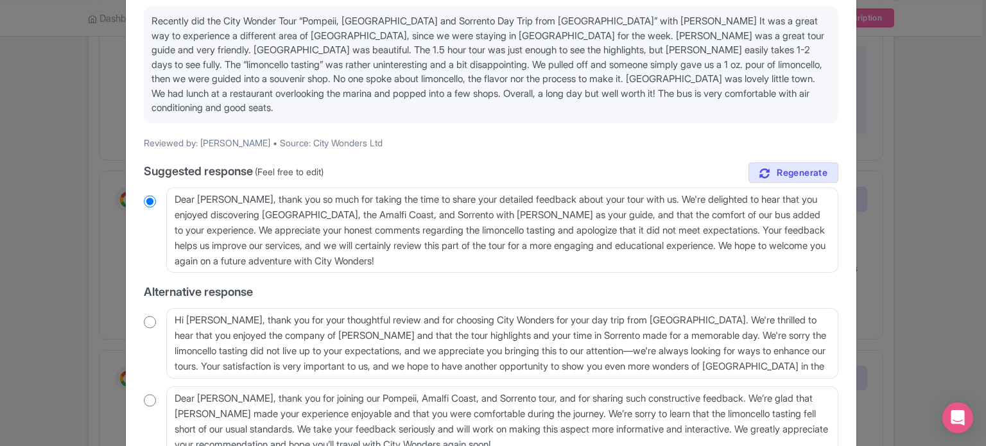
scroll to position [193, 0]
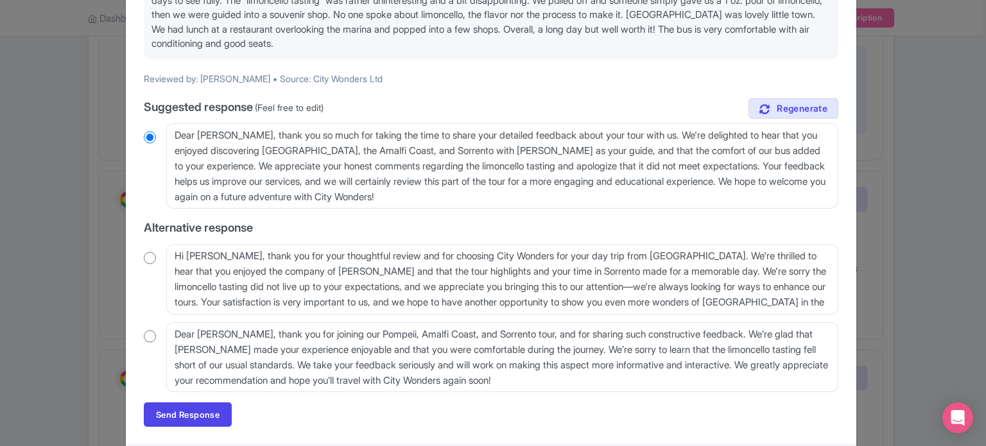
click at [144, 252] on input "radio" at bounding box center [150, 258] width 12 height 13
radio input "true"
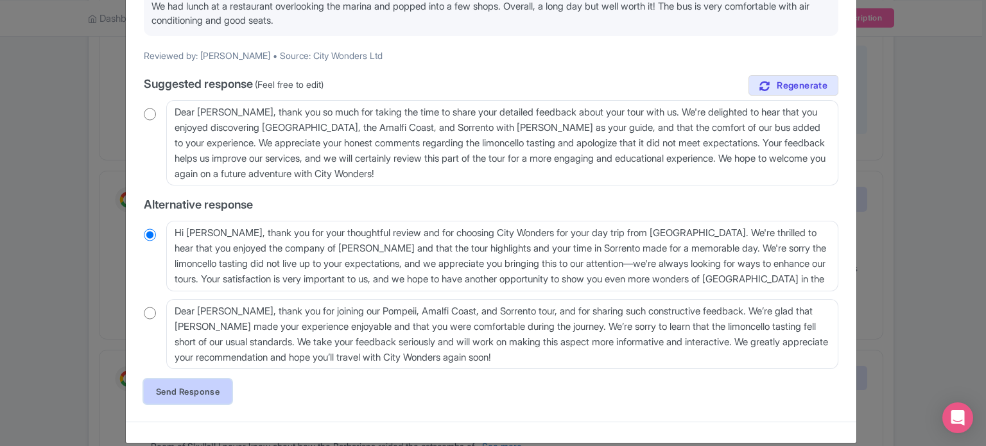
click at [167, 379] on link "Send Response" at bounding box center [188, 391] width 88 height 24
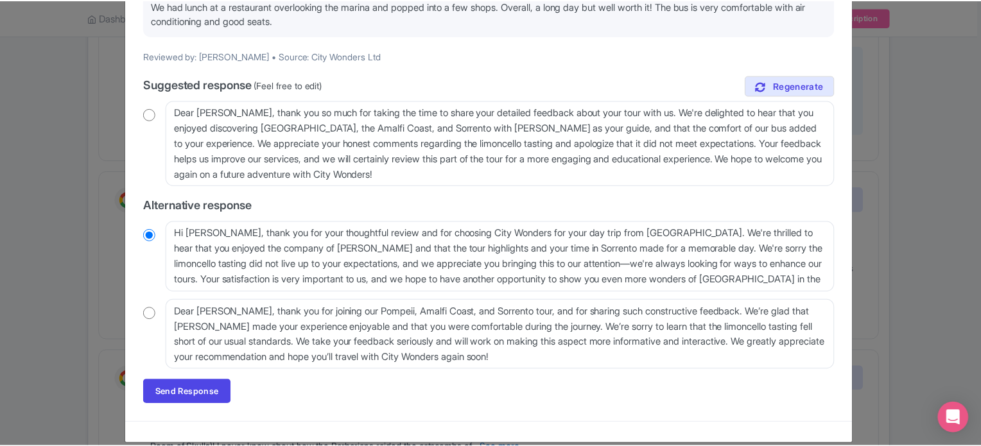
scroll to position [0, 0]
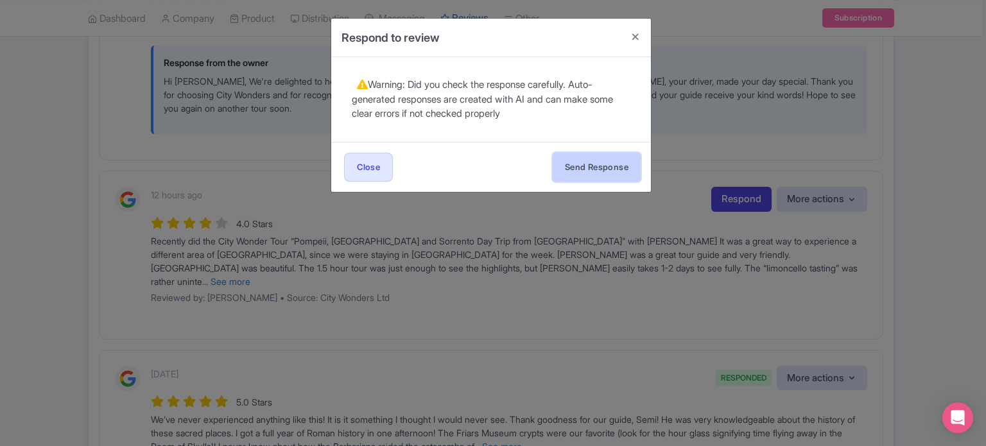
click at [583, 179] on button "Send Response" at bounding box center [597, 167] width 88 height 29
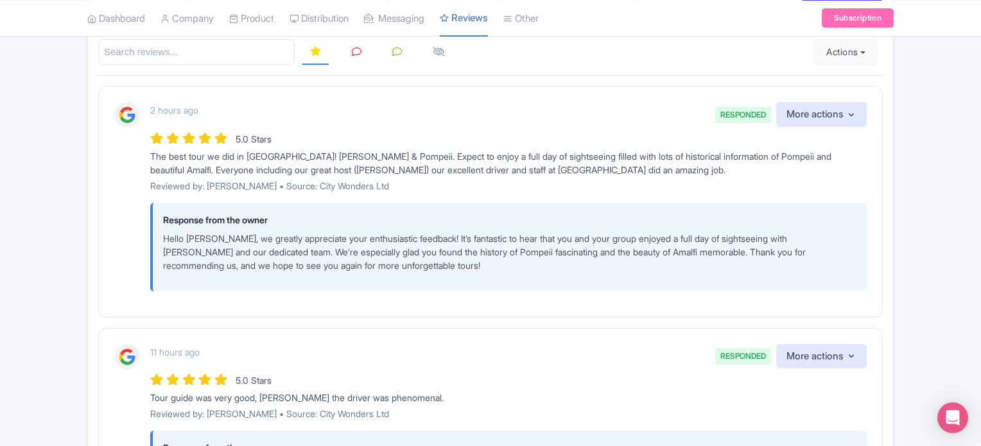
scroll to position [321, 0]
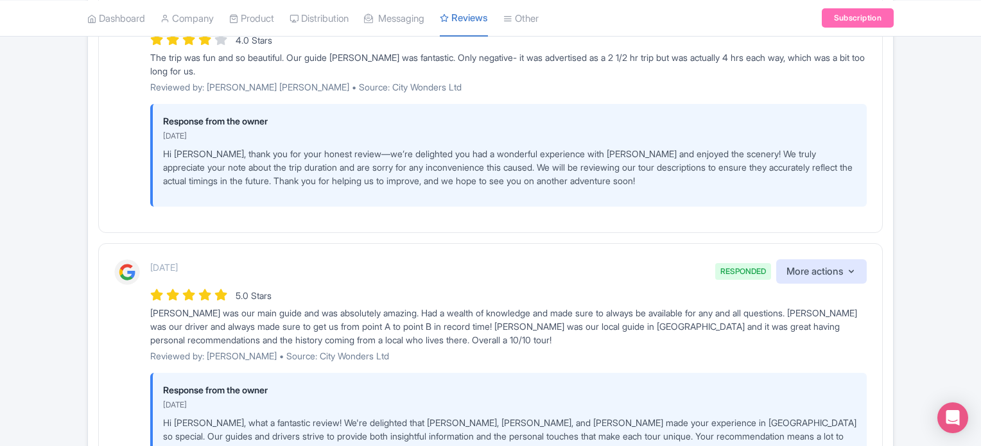
scroll to position [2411, 0]
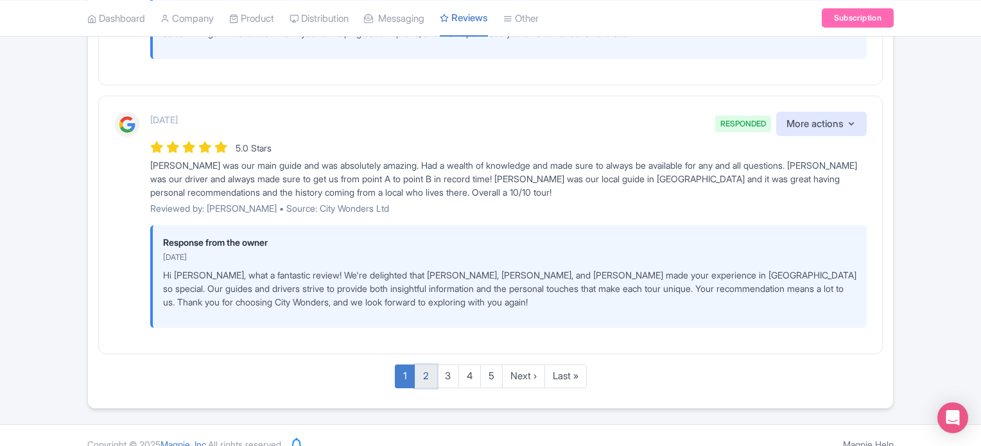
click at [429, 365] on link "2" at bounding box center [426, 377] width 22 height 24
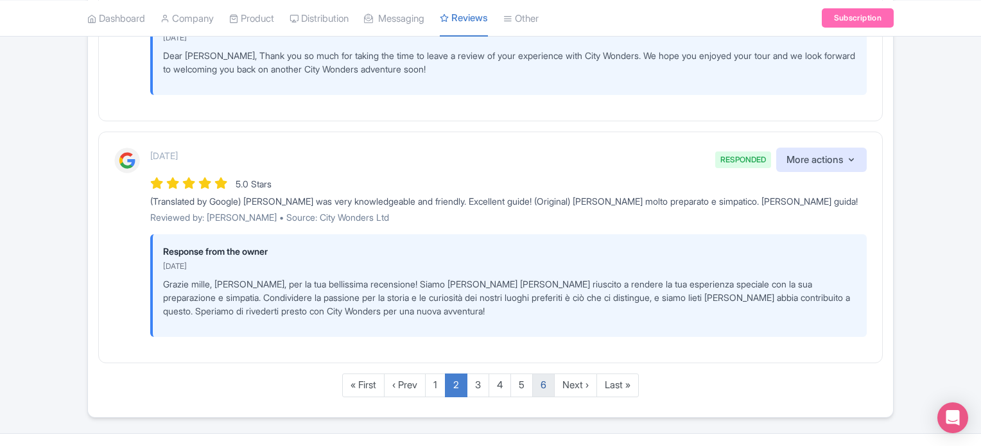
scroll to position [2398, 0]
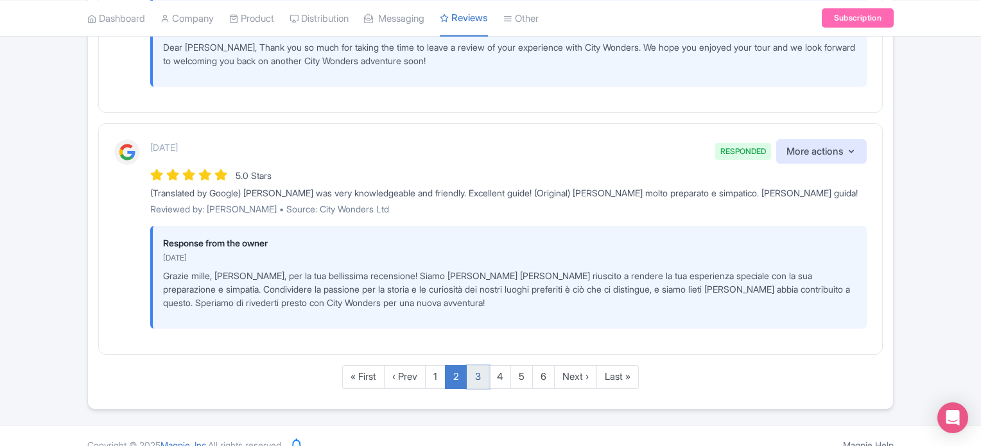
click at [482, 365] on link "3" at bounding box center [478, 377] width 22 height 24
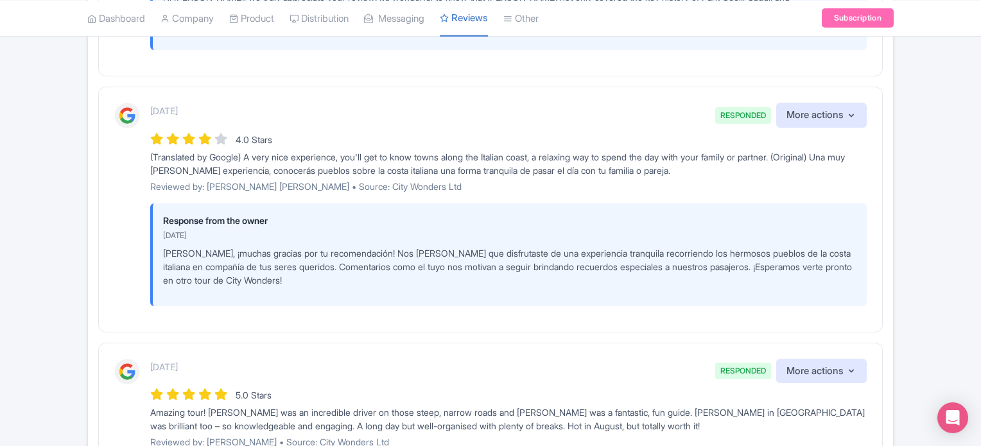
scroll to position [2387, 0]
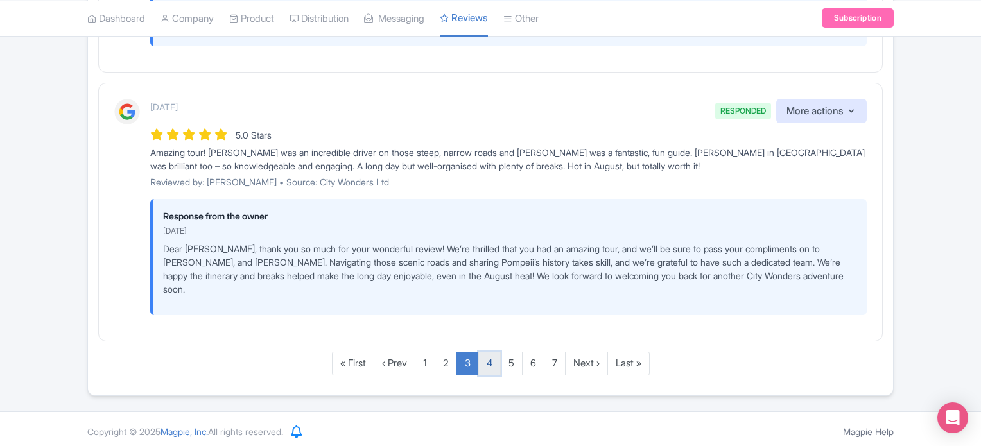
click at [482, 365] on link "4" at bounding box center [489, 364] width 22 height 24
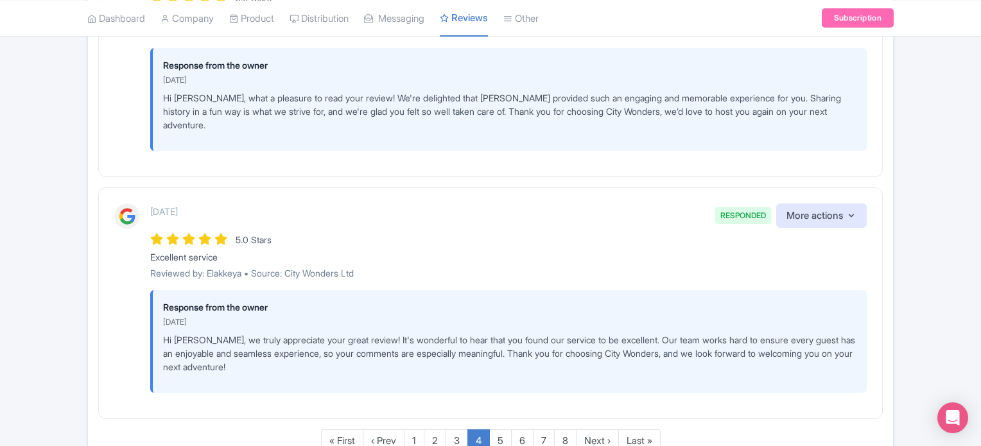
scroll to position [2336, 0]
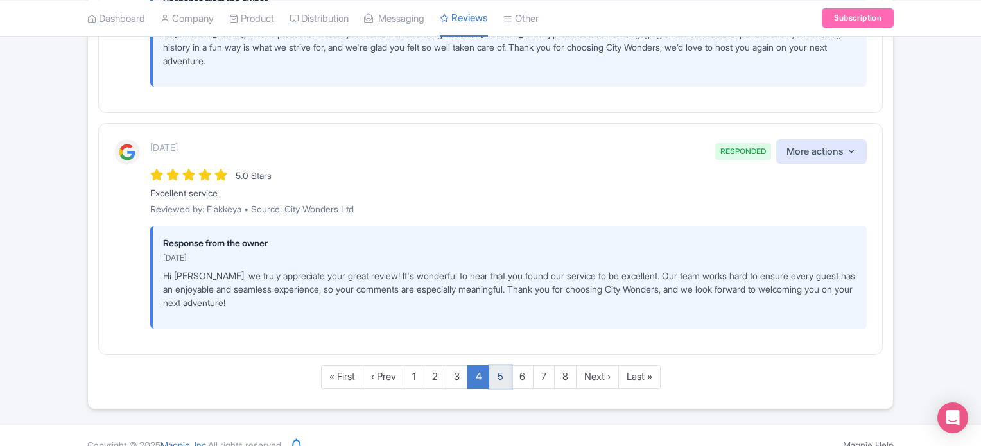
click at [506, 365] on link "5" at bounding box center [500, 377] width 22 height 24
